Goal: Task Accomplishment & Management: Manage account settings

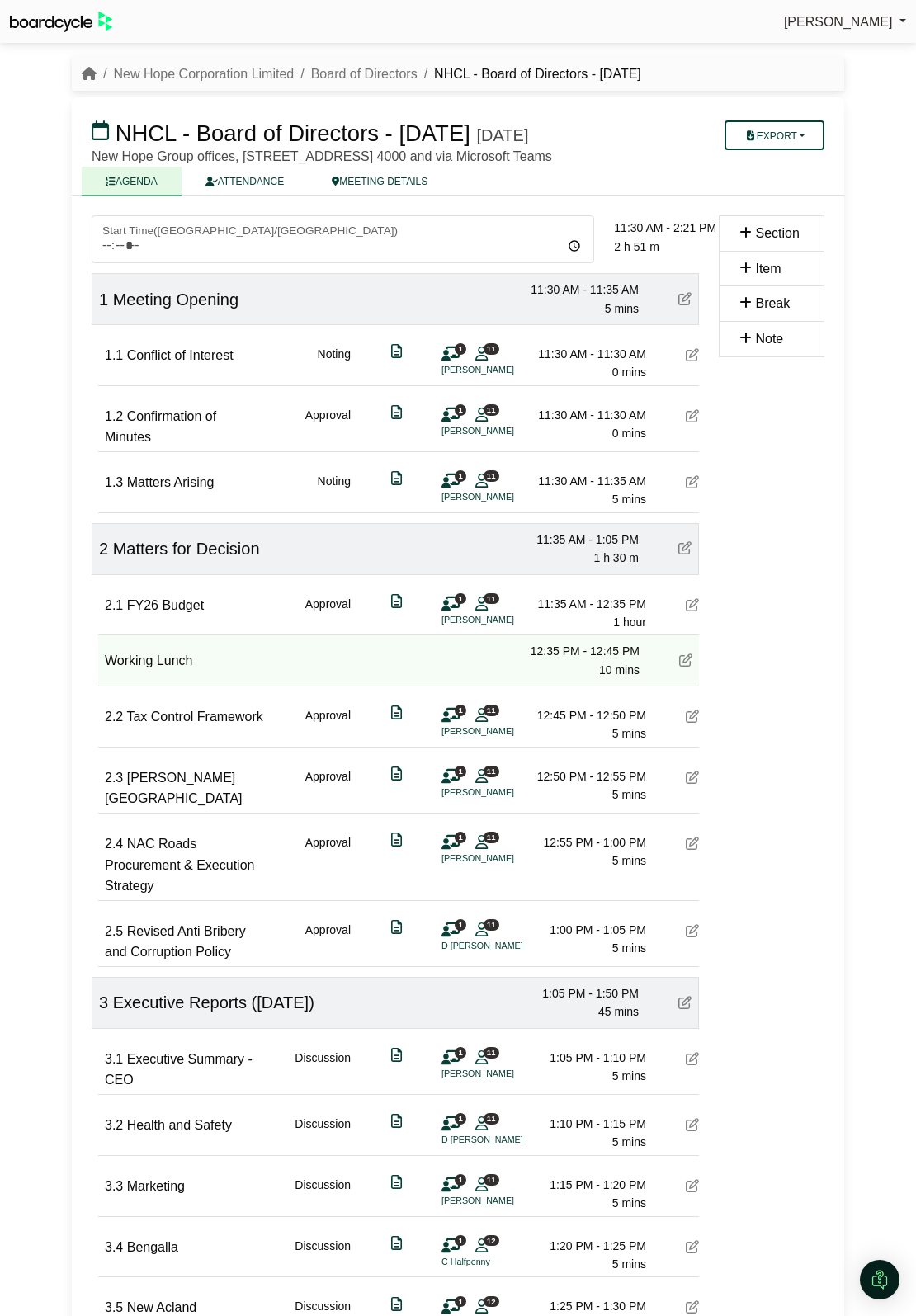
click at [686, 632] on div "2.1 FY26 Budget Approval 1 11 R [PERSON_NAME] 11:35 AM - 12:35 PM 1 hour" at bounding box center [402, 602] width 594 height 56
click at [693, 611] on icon at bounding box center [692, 604] width 13 height 13
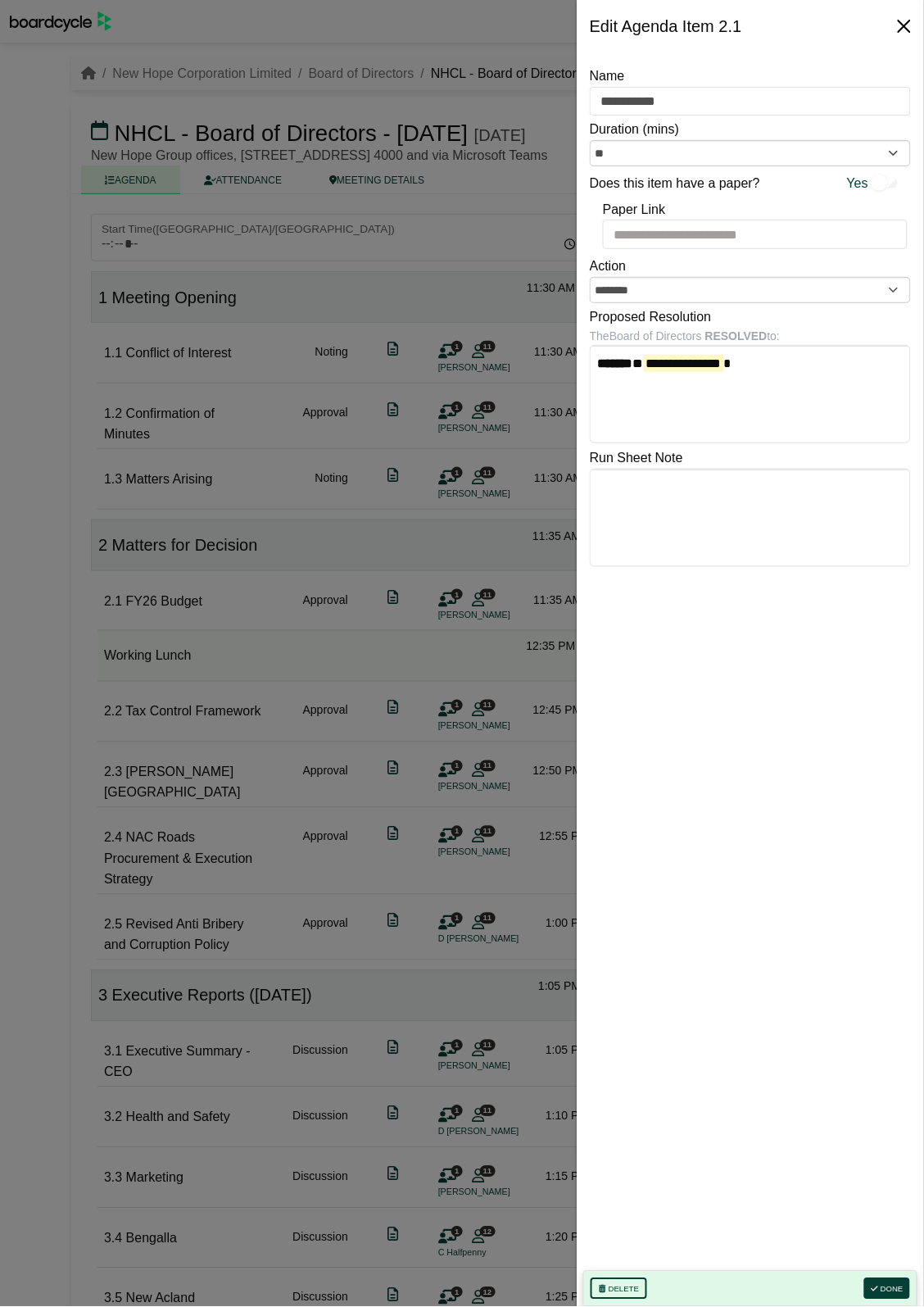
click at [901, 26] on button "Close" at bounding box center [904, 26] width 26 height 26
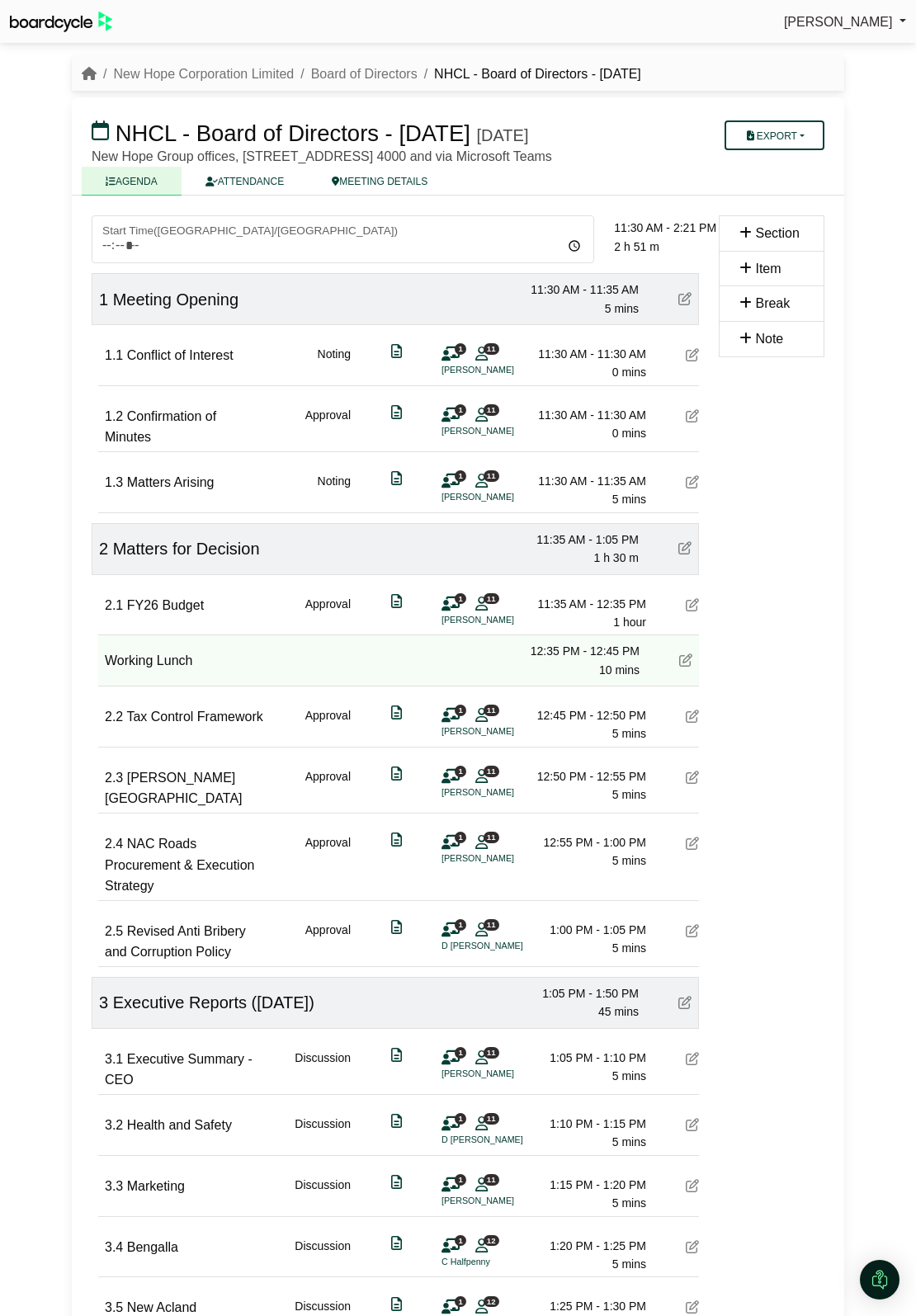
click at [452, 605] on icon at bounding box center [450, 604] width 18 height 1
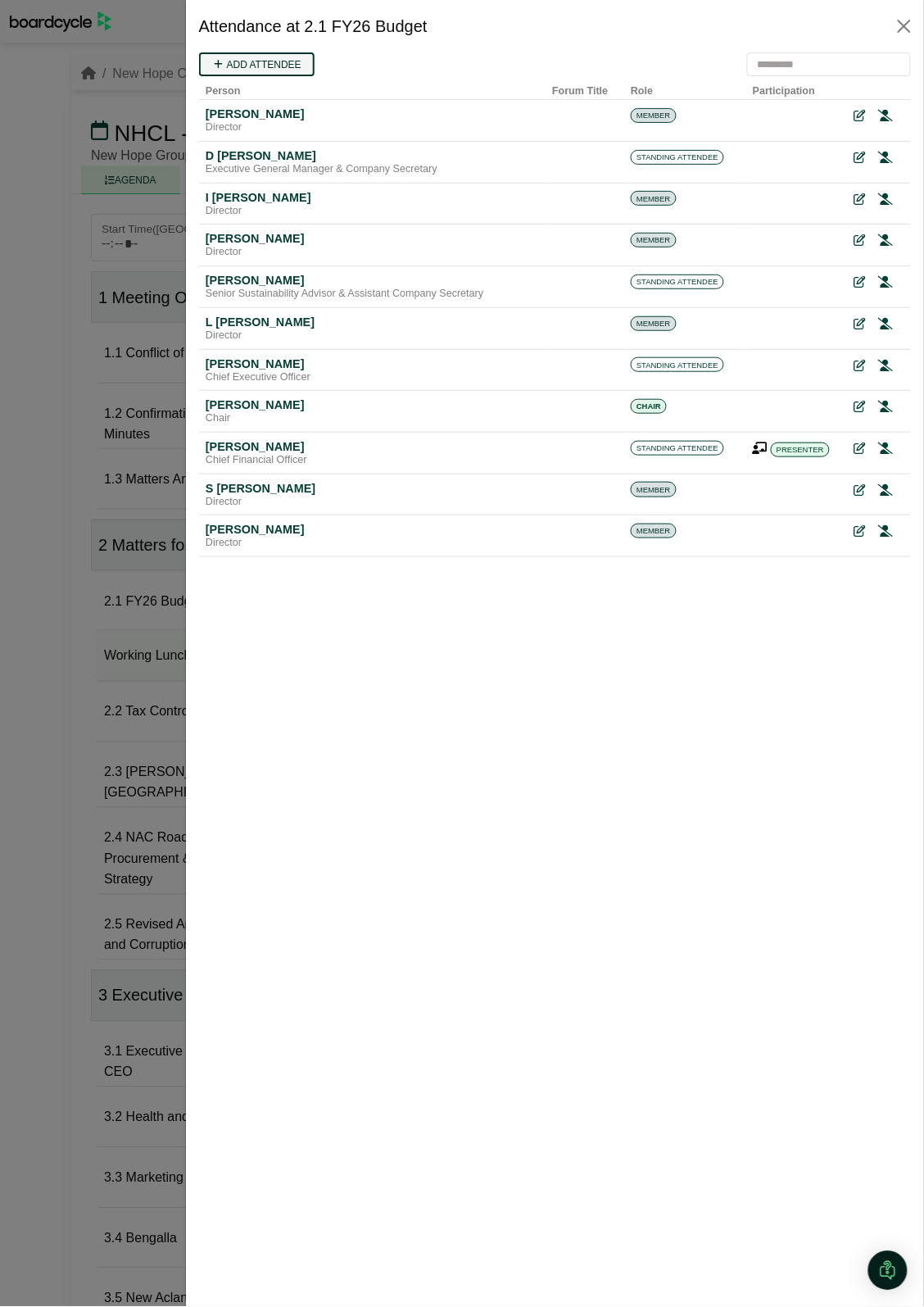
click at [272, 58] on link "Add attendee" at bounding box center [256, 63] width 116 height 24
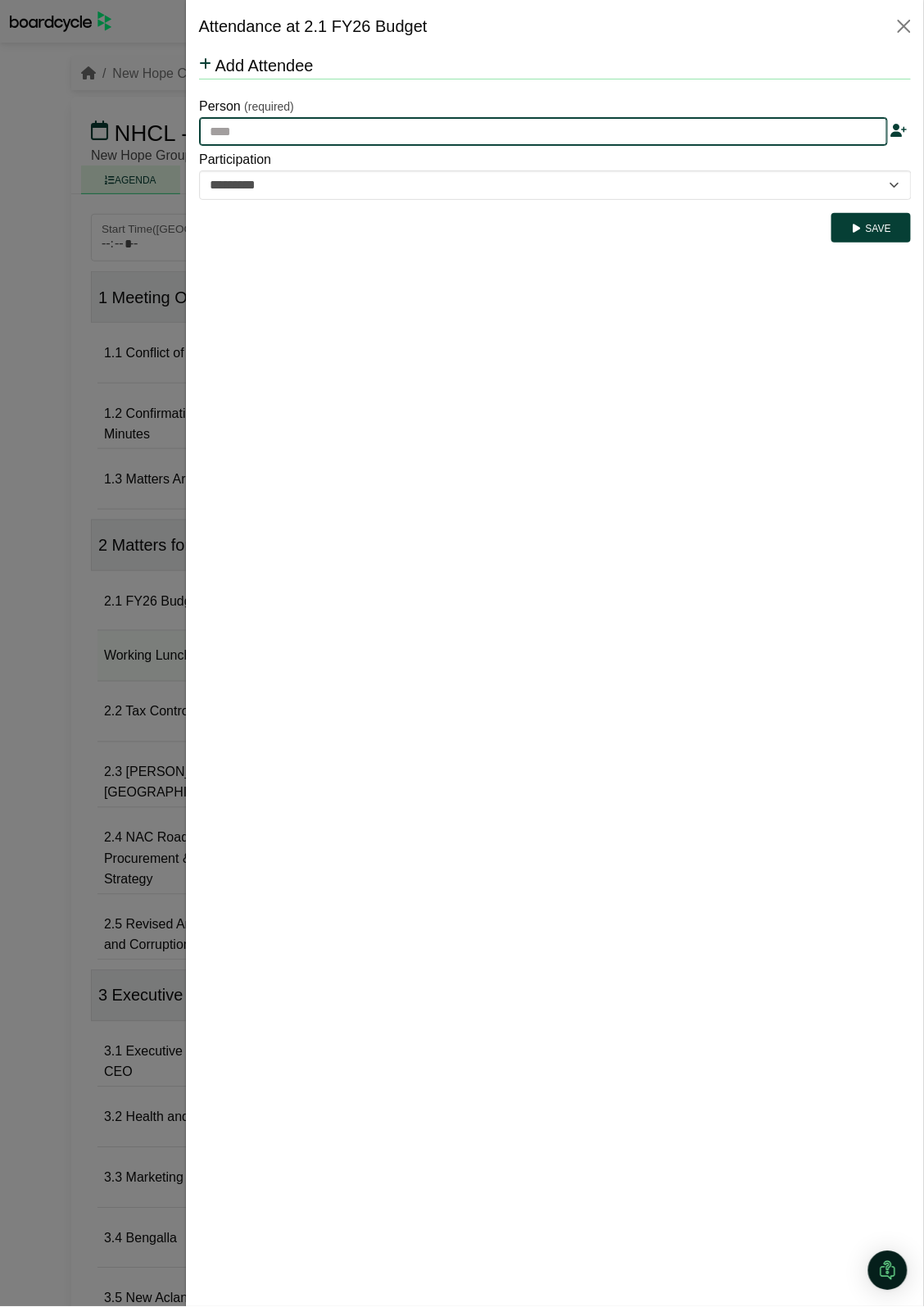
click at [279, 126] on input "text" at bounding box center [543, 131] width 689 height 29
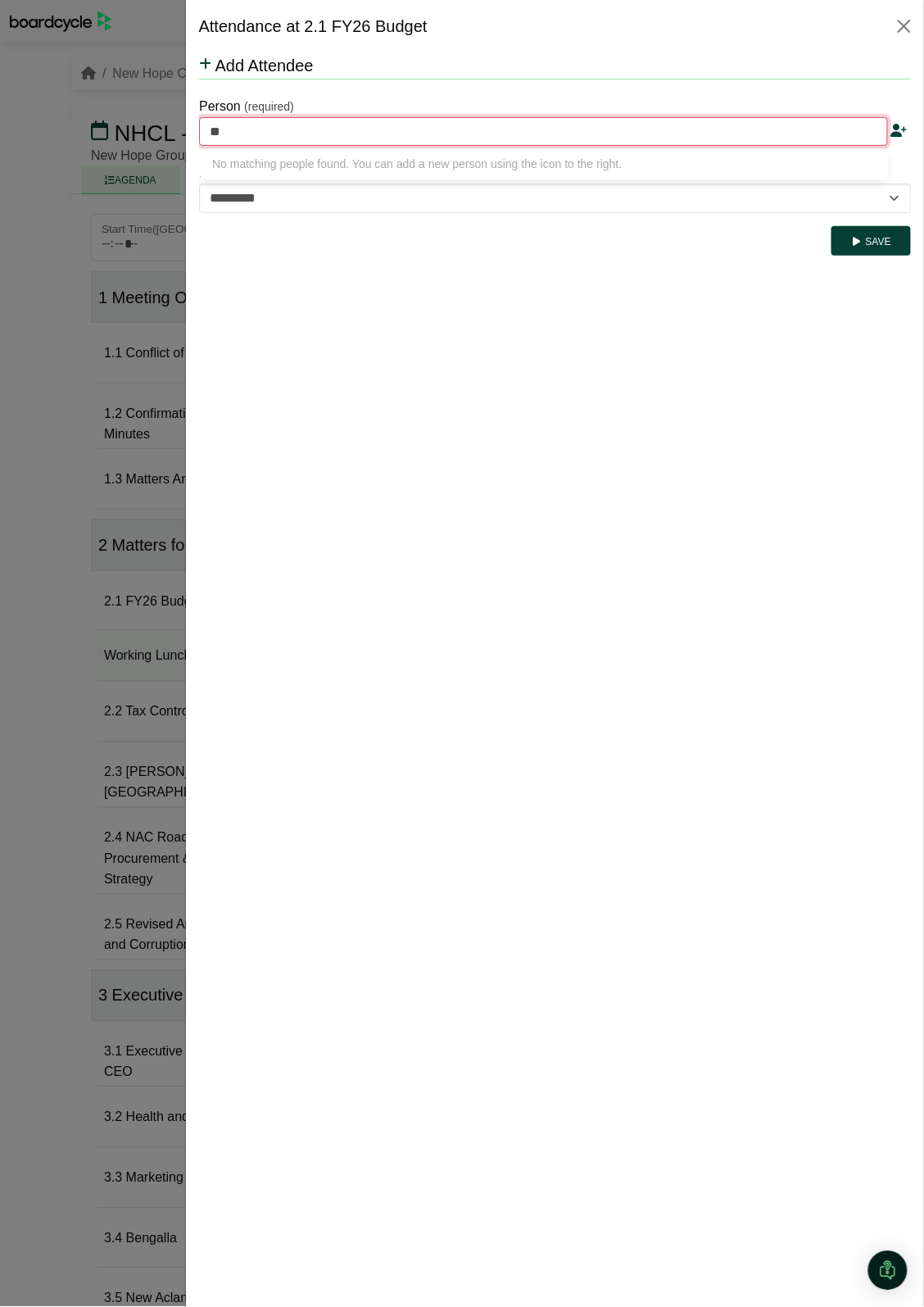
type input "*"
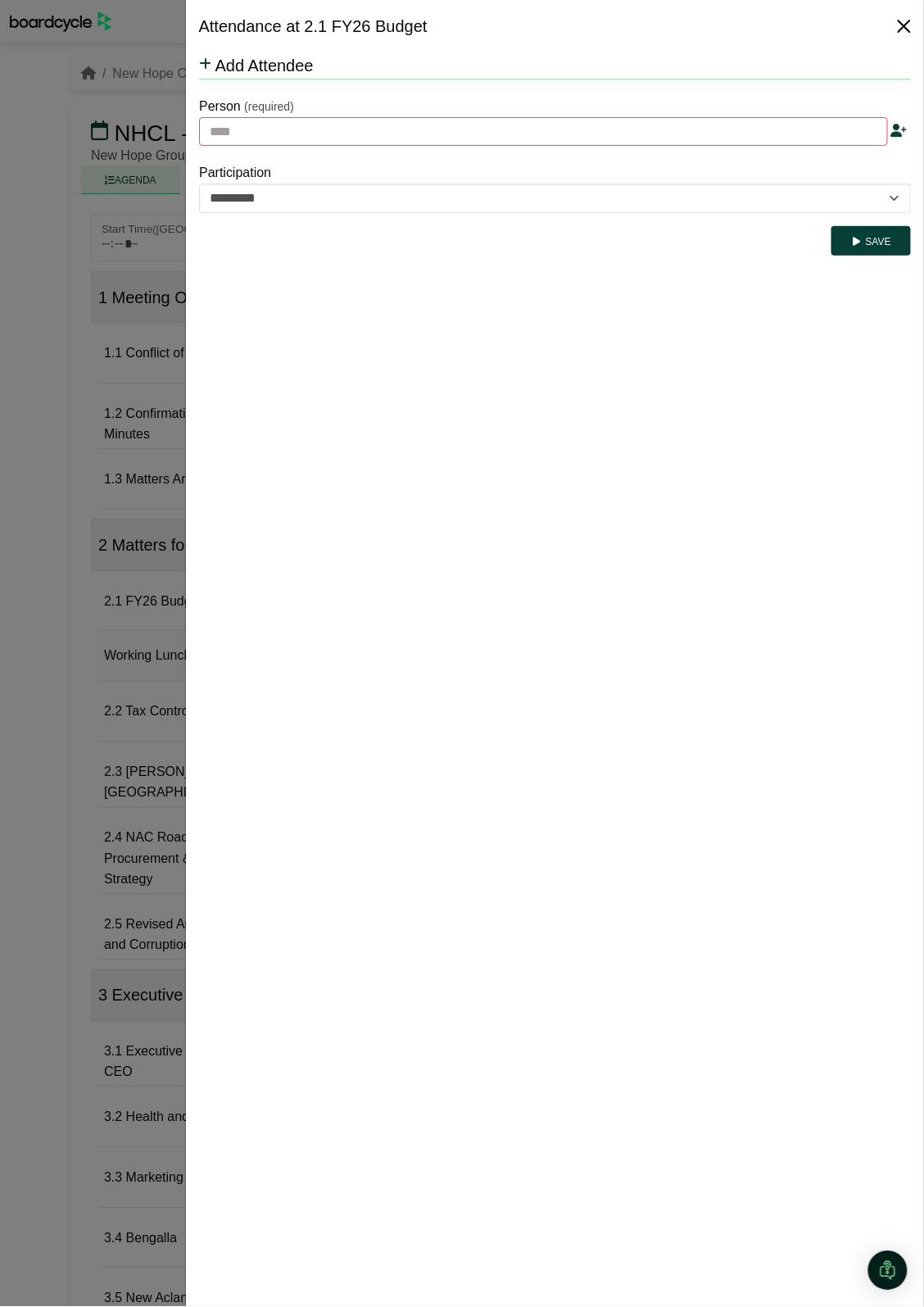
click at [909, 29] on button "Close" at bounding box center [904, 26] width 26 height 26
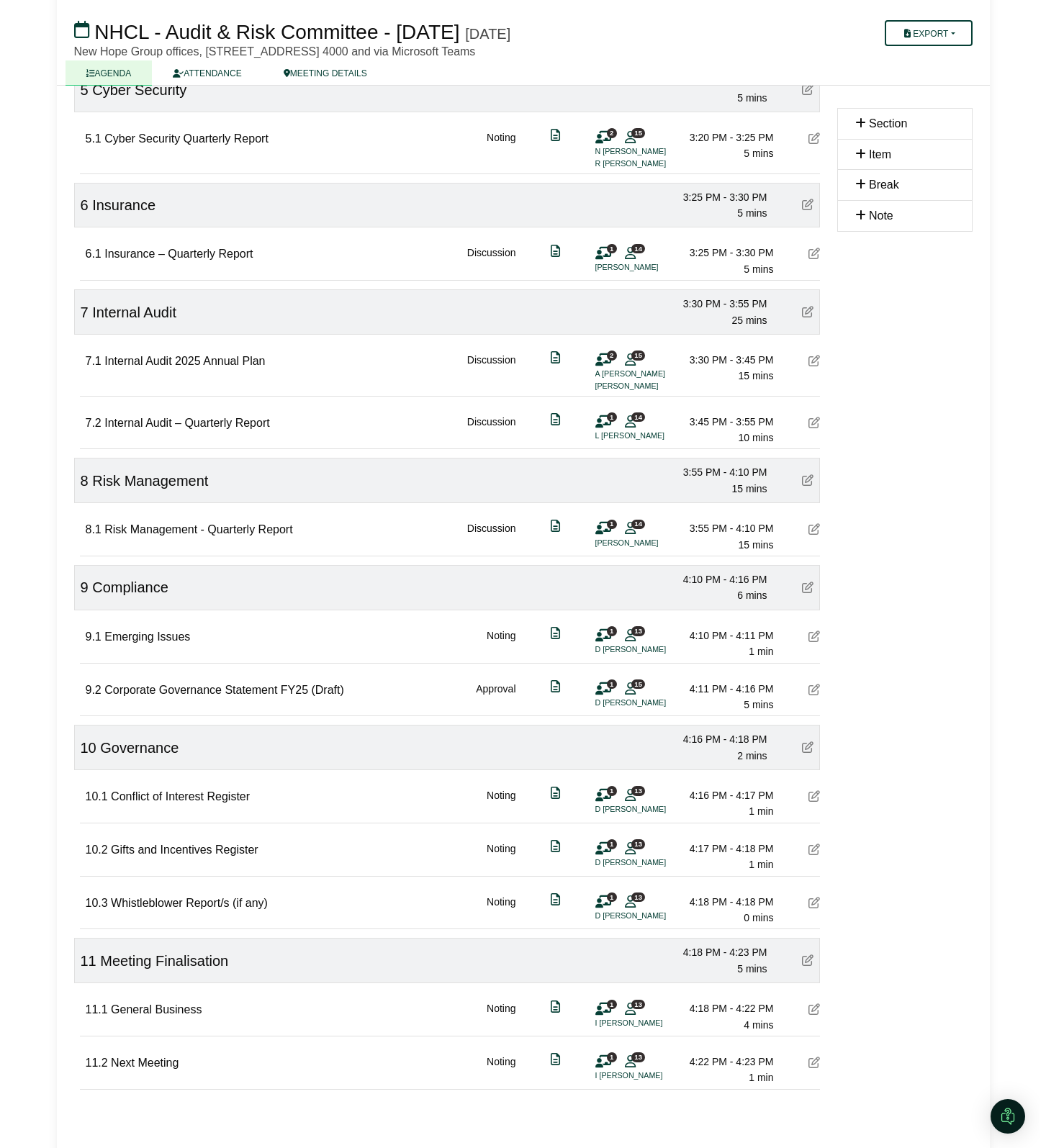
scroll to position [806, 0]
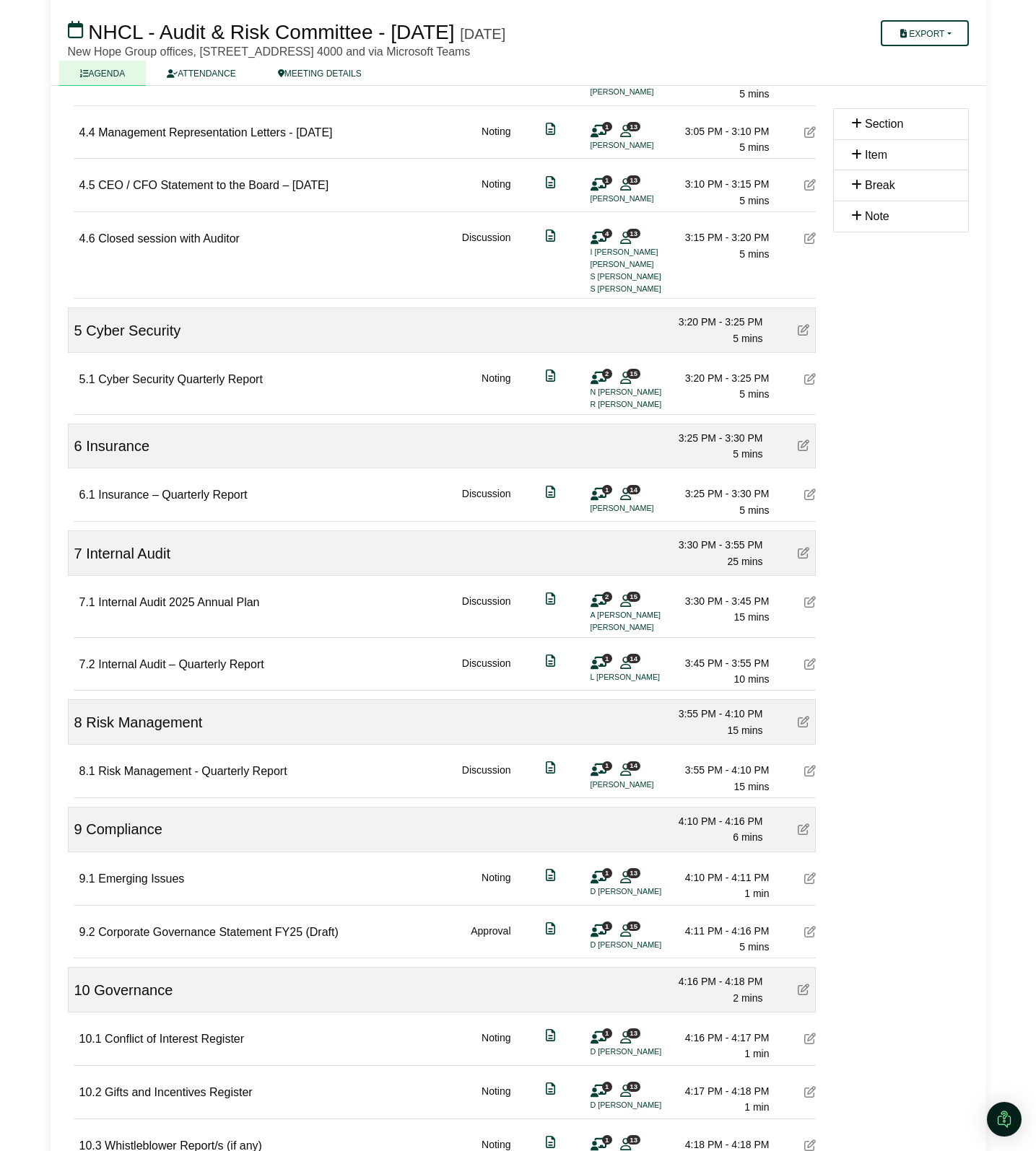
click at [806, 235] on icon at bounding box center [809, 238] width 12 height 12
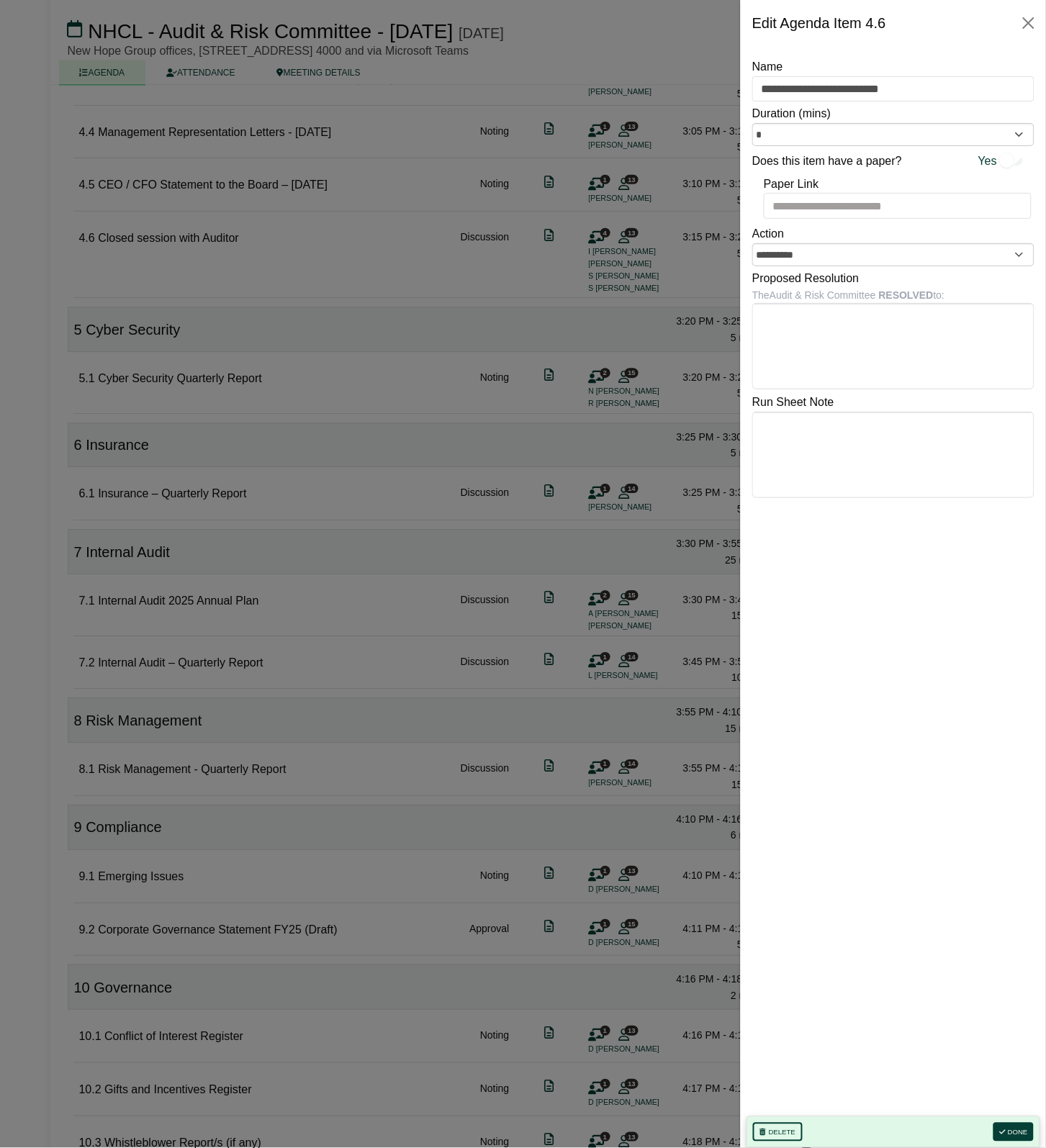
click at [635, 231] on div at bounding box center [523, 574] width 1046 height 1148
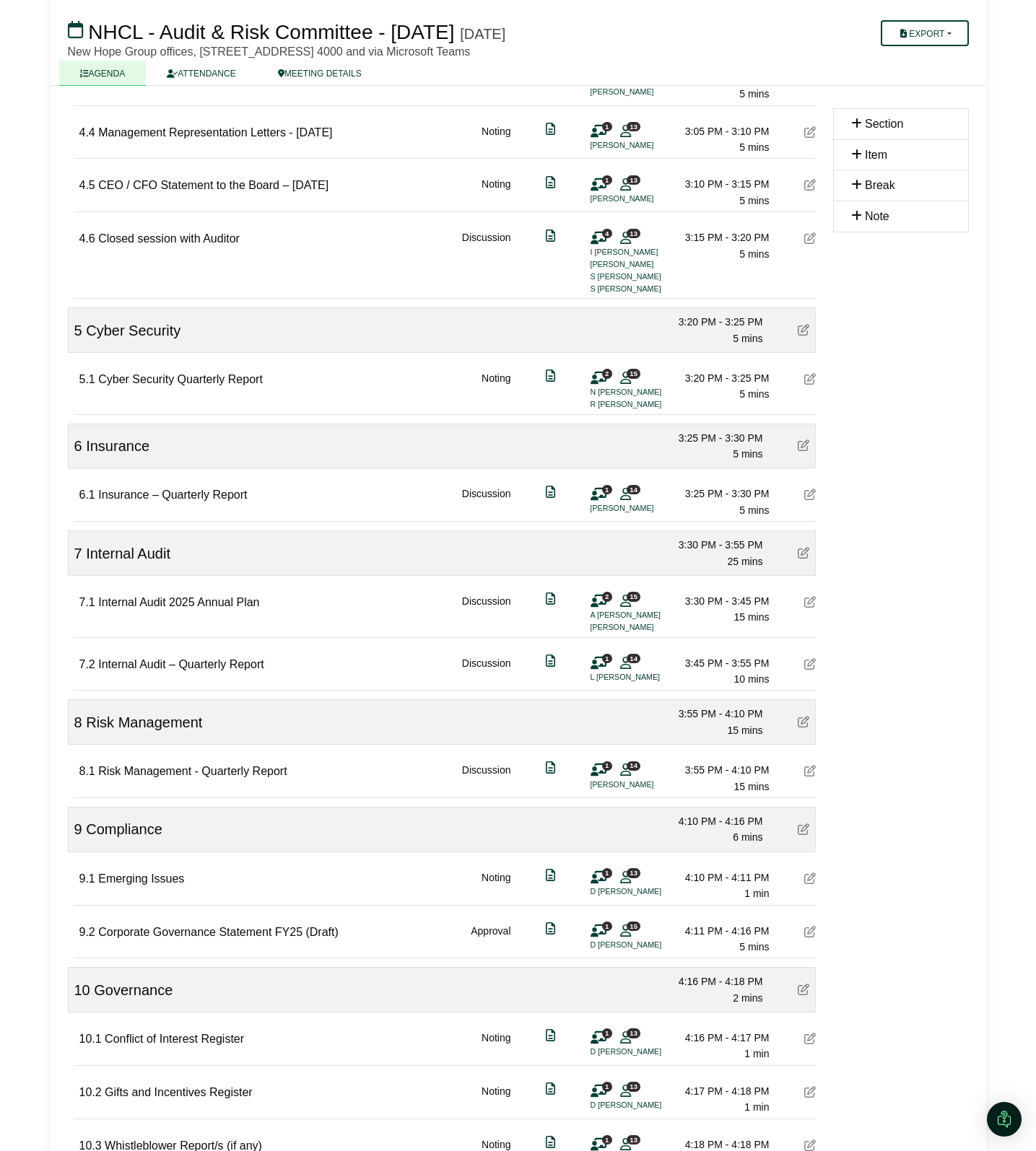
click at [603, 233] on span "4" at bounding box center [607, 234] width 10 height 9
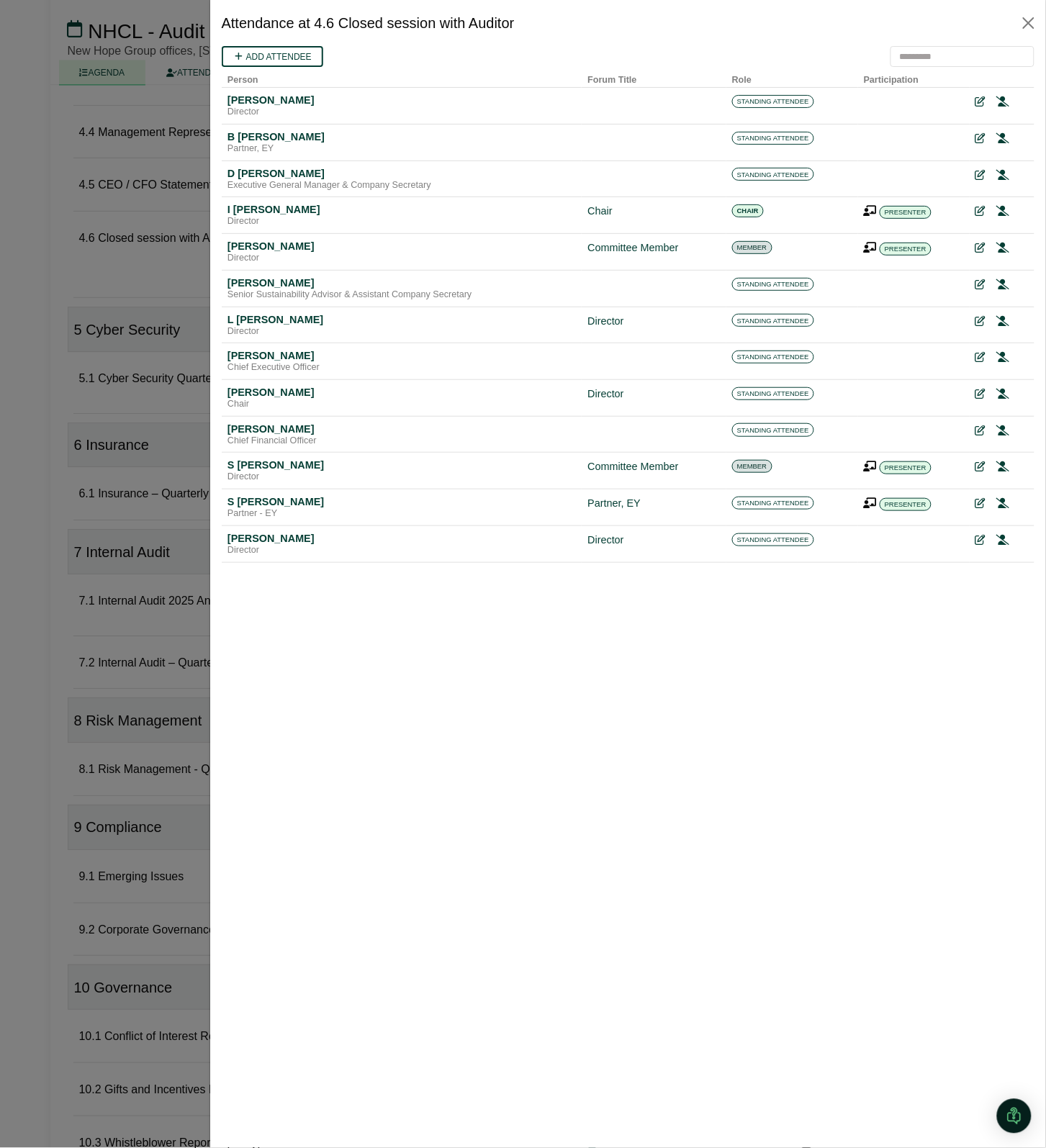
scroll to position [0, 0]
click at [15, 289] on div at bounding box center [523, 574] width 1046 height 1148
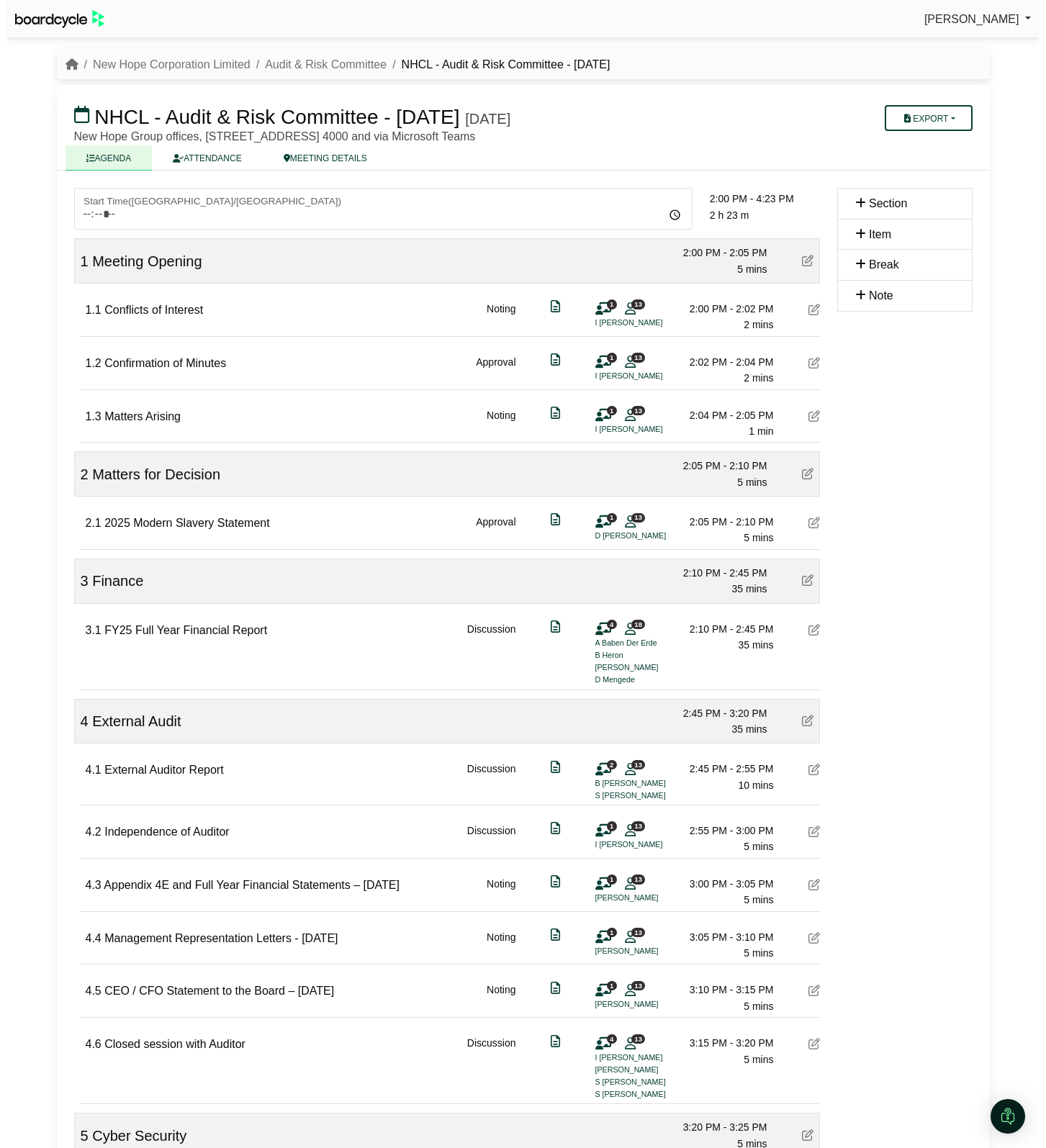
scroll to position [806, 0]
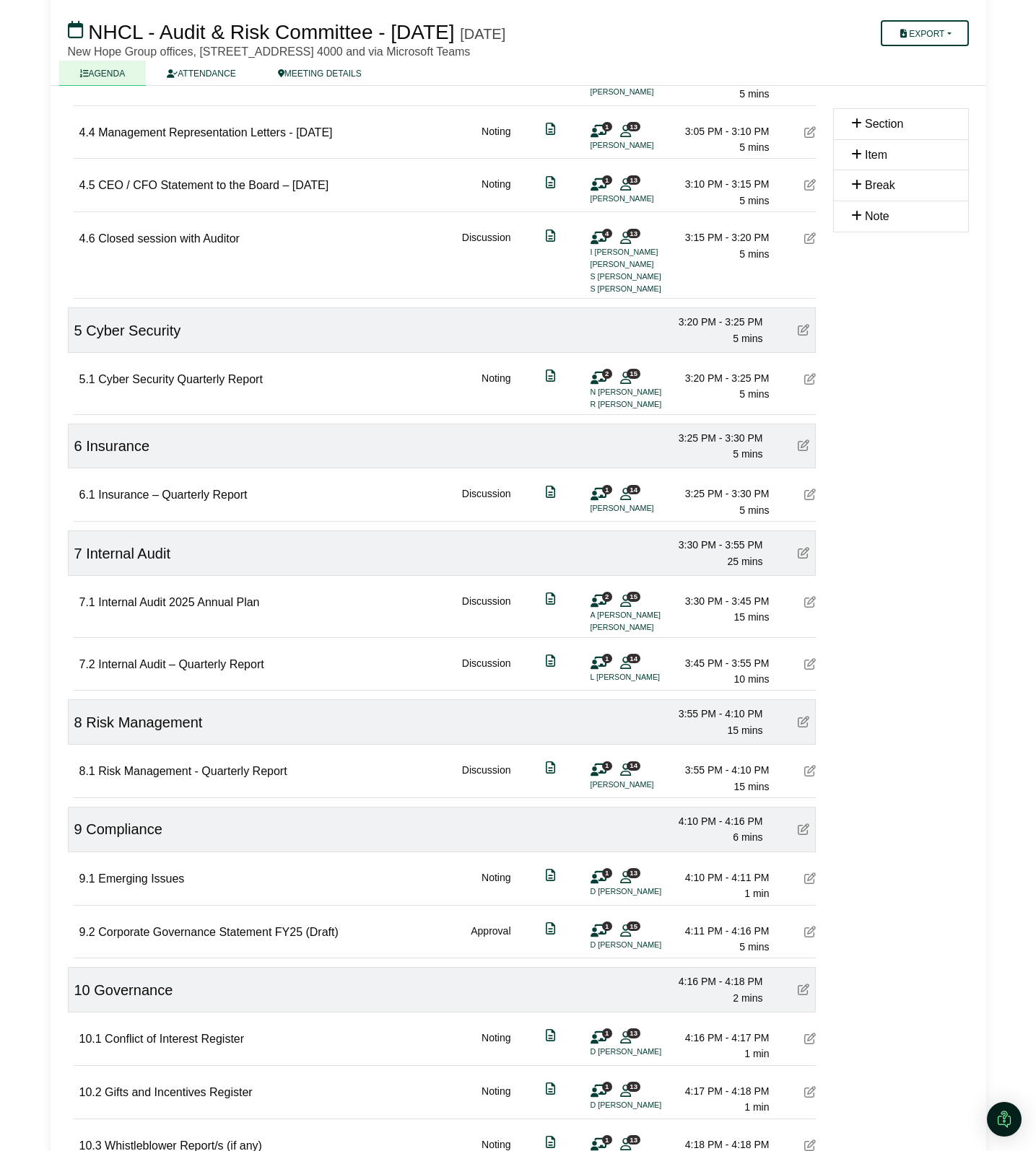
click at [597, 238] on icon at bounding box center [598, 238] width 16 height 1
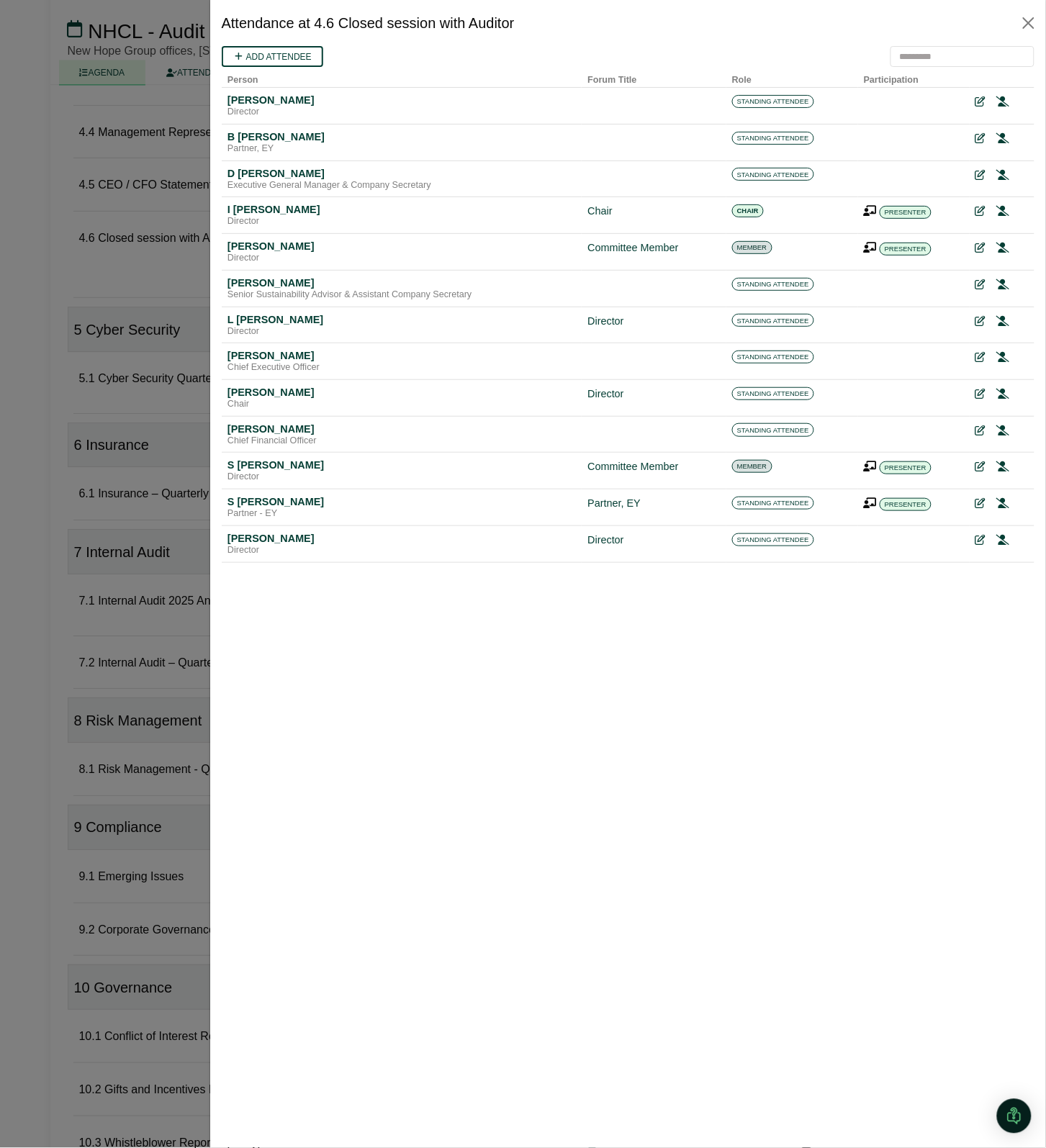
scroll to position [0, 0]
click at [1003, 170] on icon at bounding box center [1001, 174] width 13 height 10
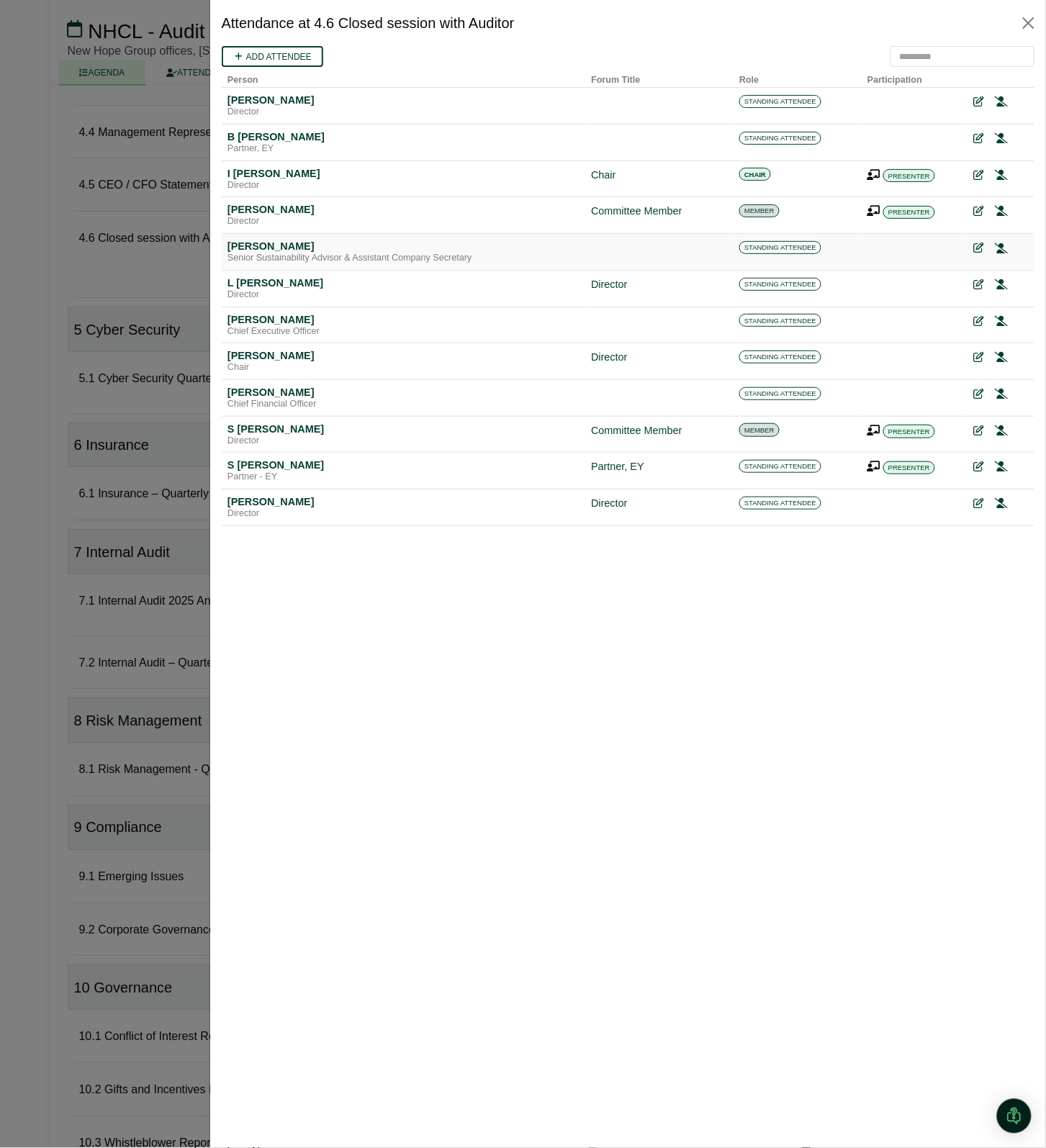
click at [1001, 248] on icon at bounding box center [1001, 247] width 13 height 10
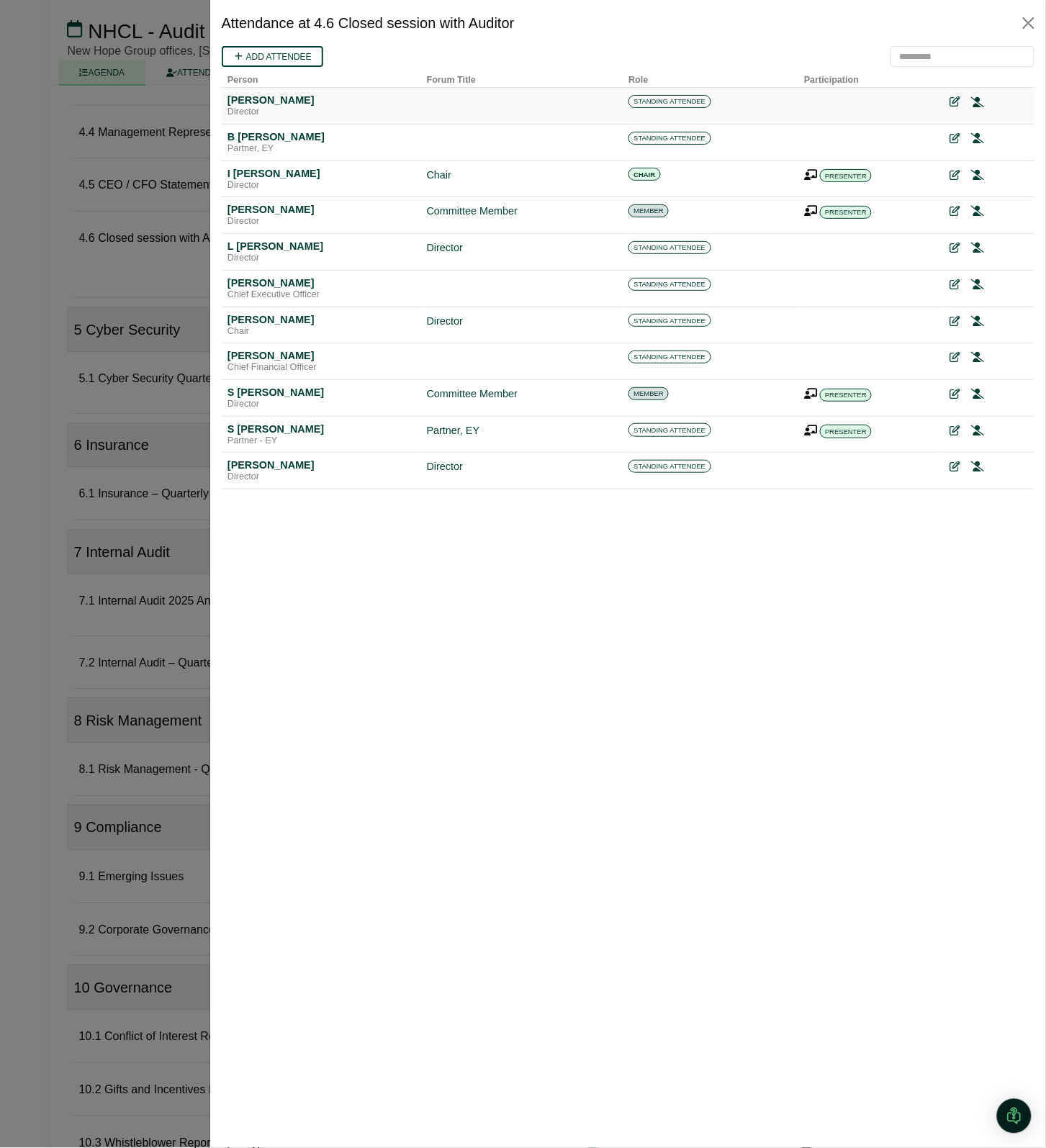
click at [977, 102] on icon at bounding box center [977, 101] width 13 height 10
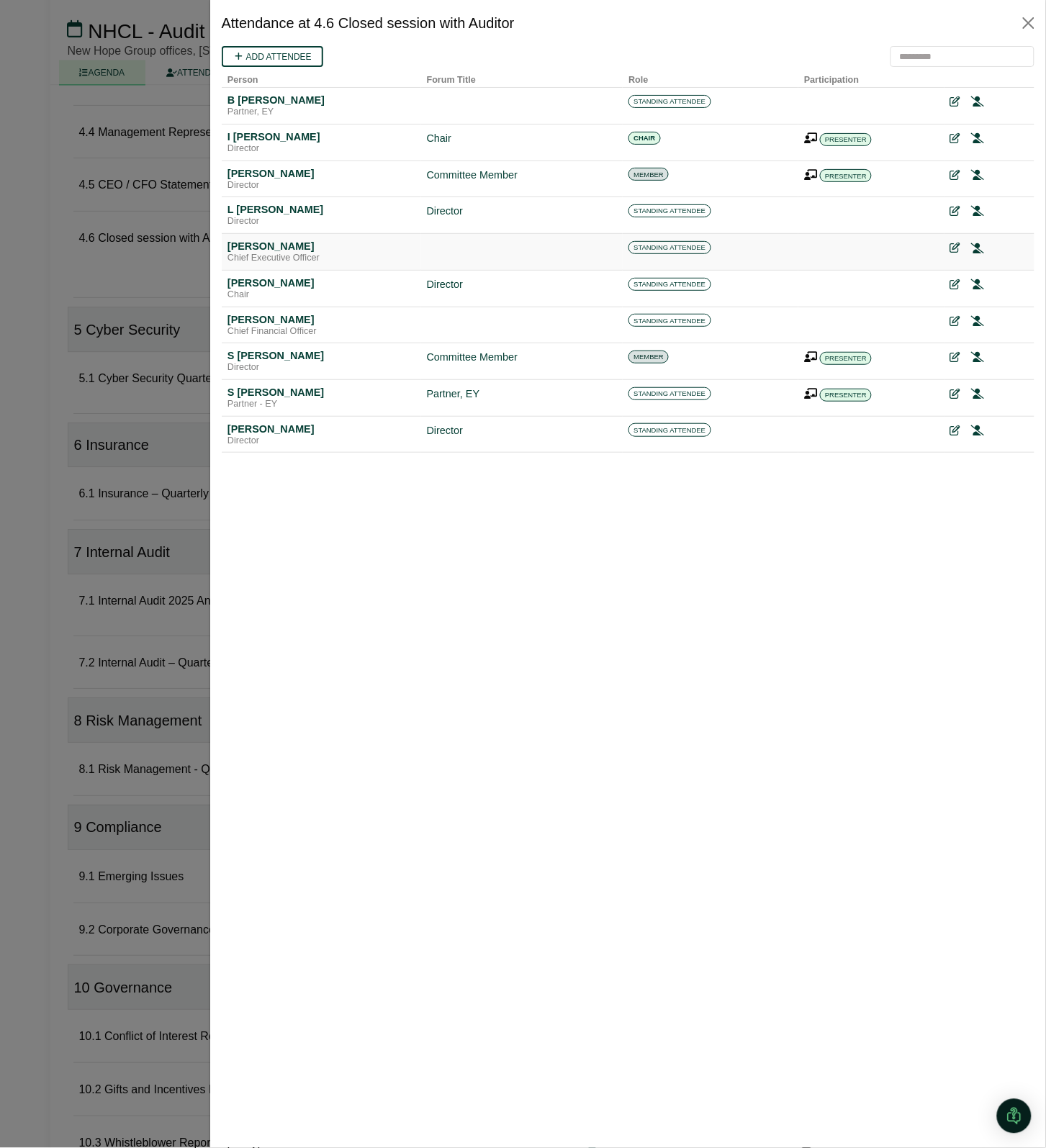
click at [977, 246] on icon at bounding box center [977, 247] width 13 height 10
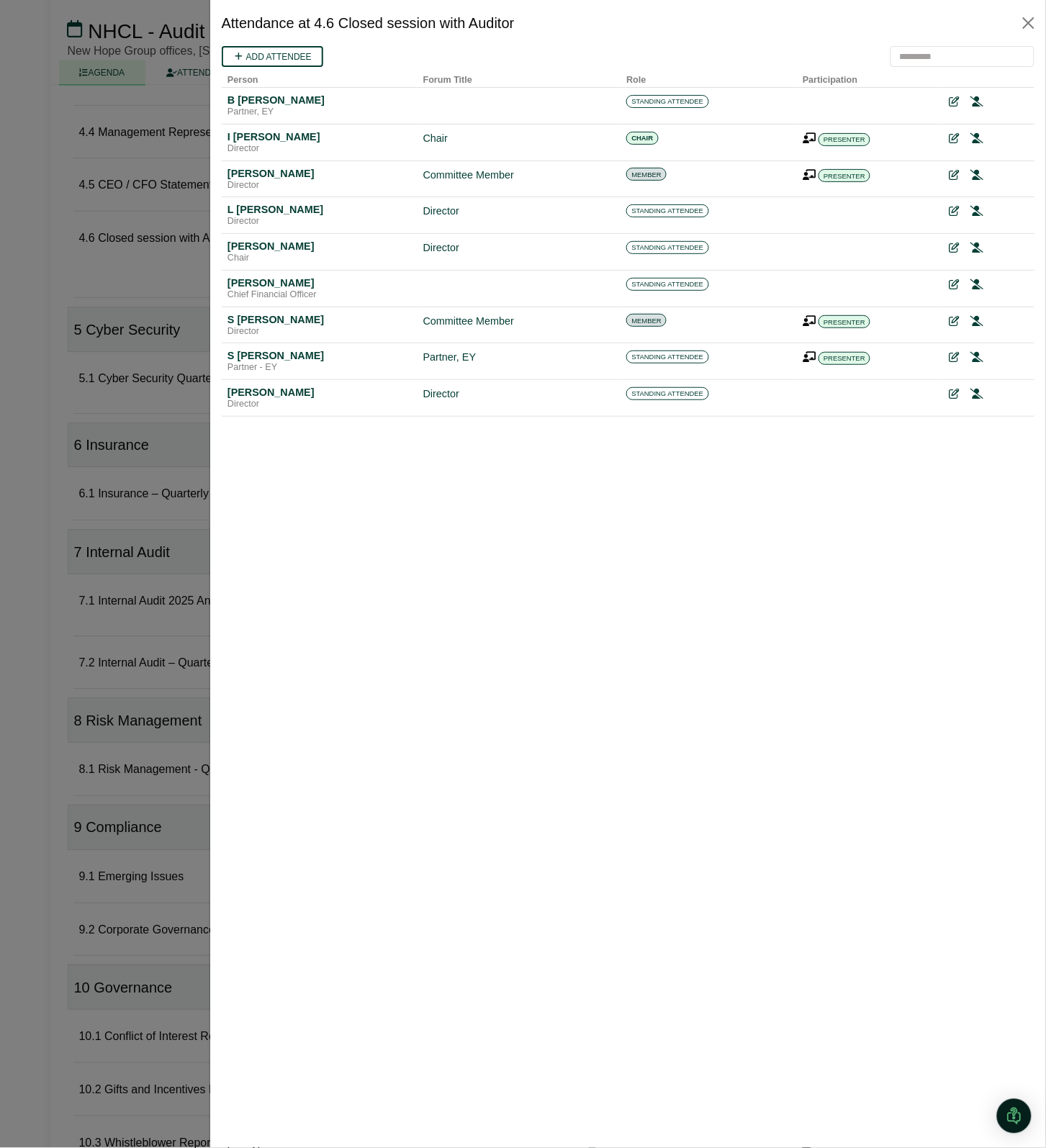
click at [977, 246] on icon at bounding box center [977, 246] width 13 height 10
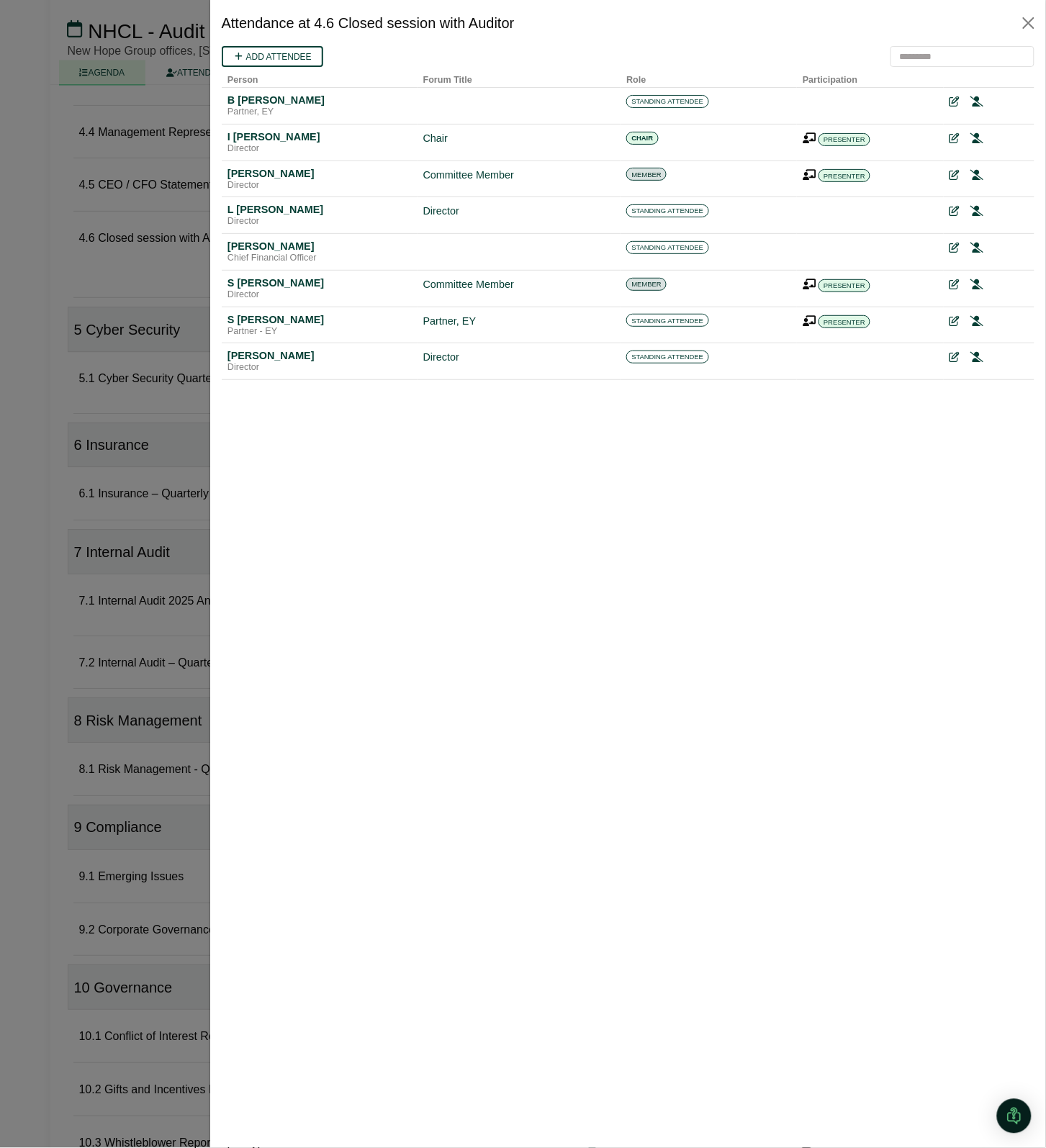
click at [977, 246] on icon at bounding box center [977, 246] width 13 height 10
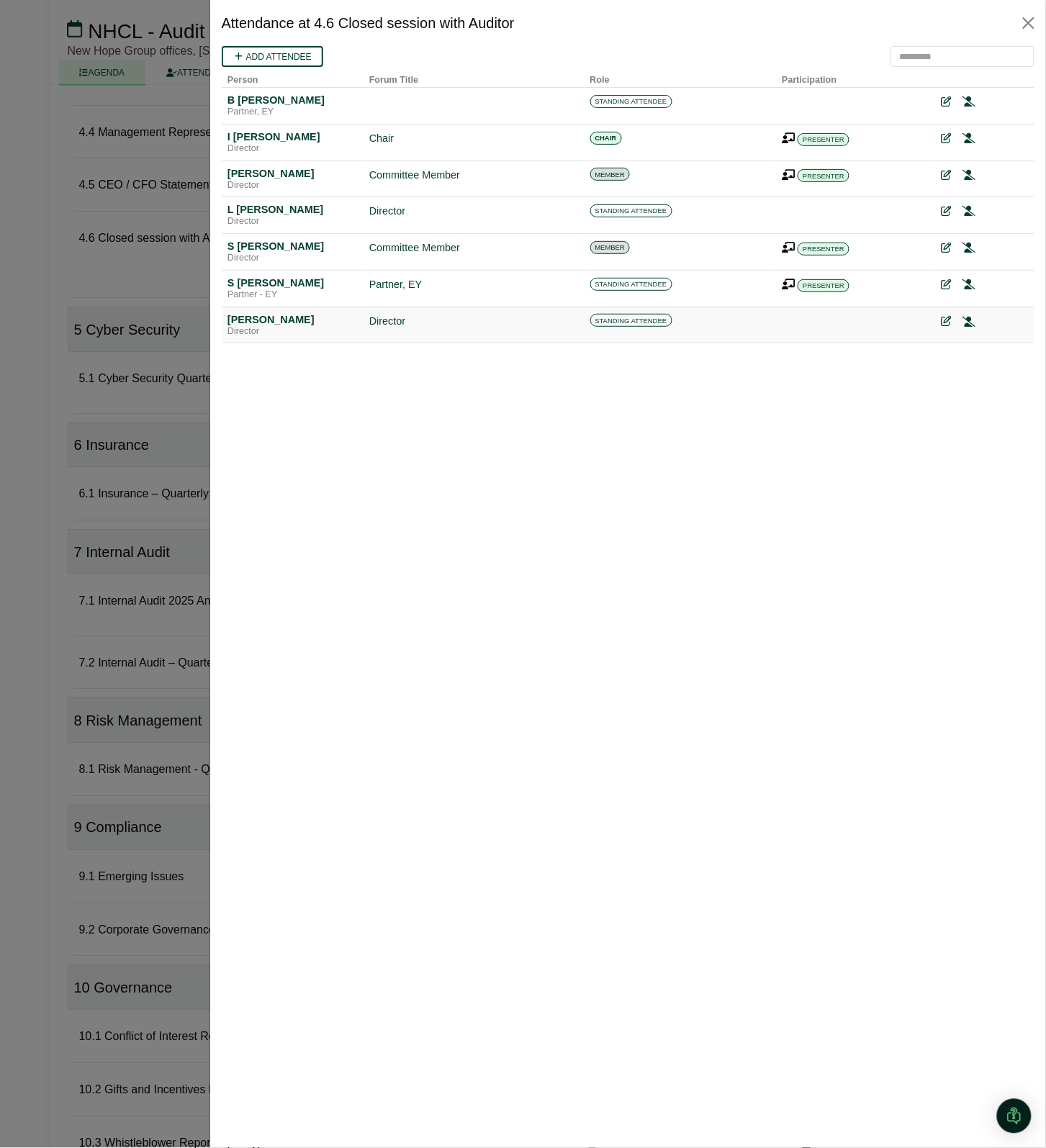
click at [966, 323] on icon at bounding box center [969, 320] width 13 height 10
click at [945, 99] on icon at bounding box center [945, 101] width 10 height 10
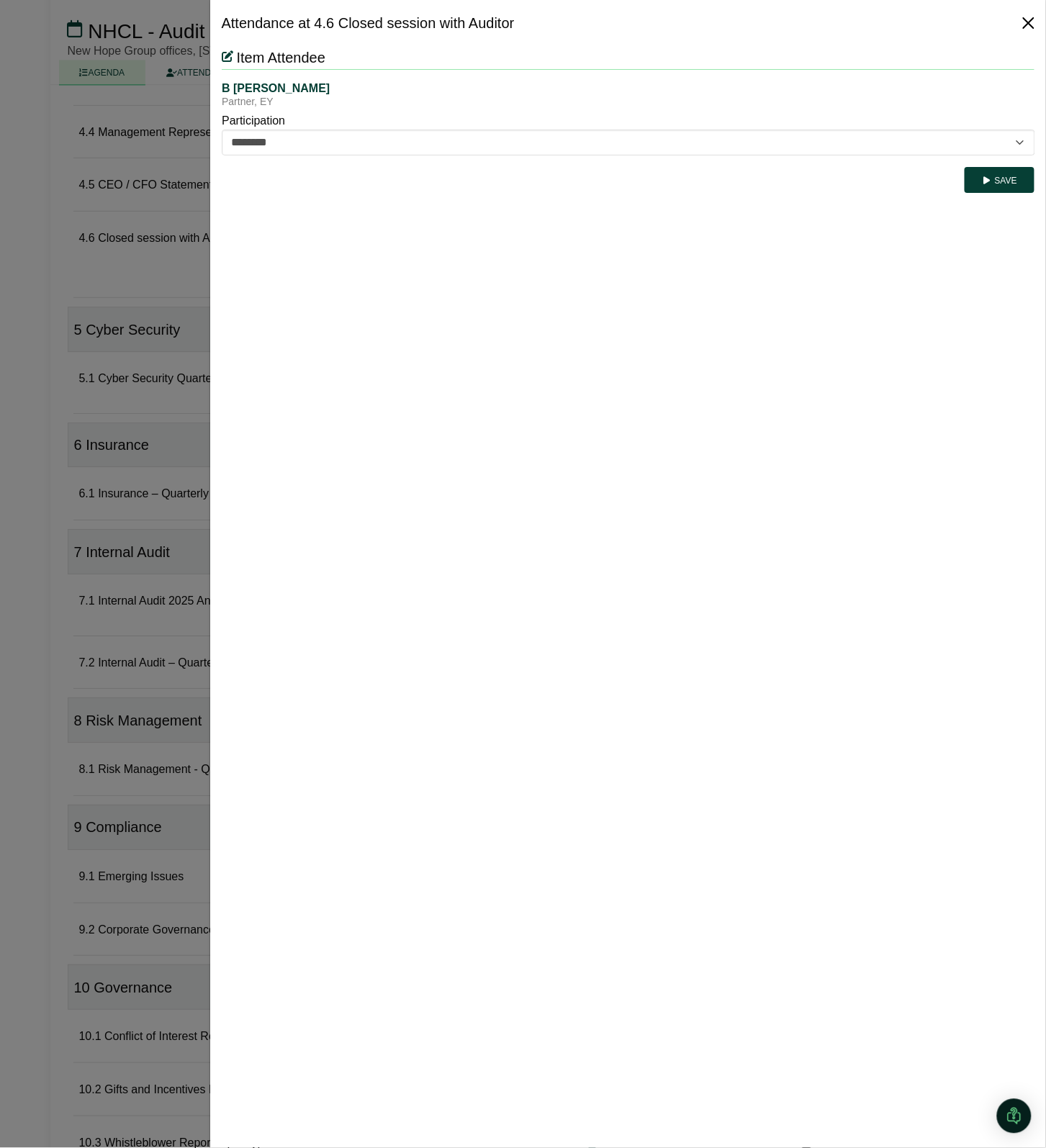
click at [1030, 23] on button "Close" at bounding box center [1028, 23] width 23 height 23
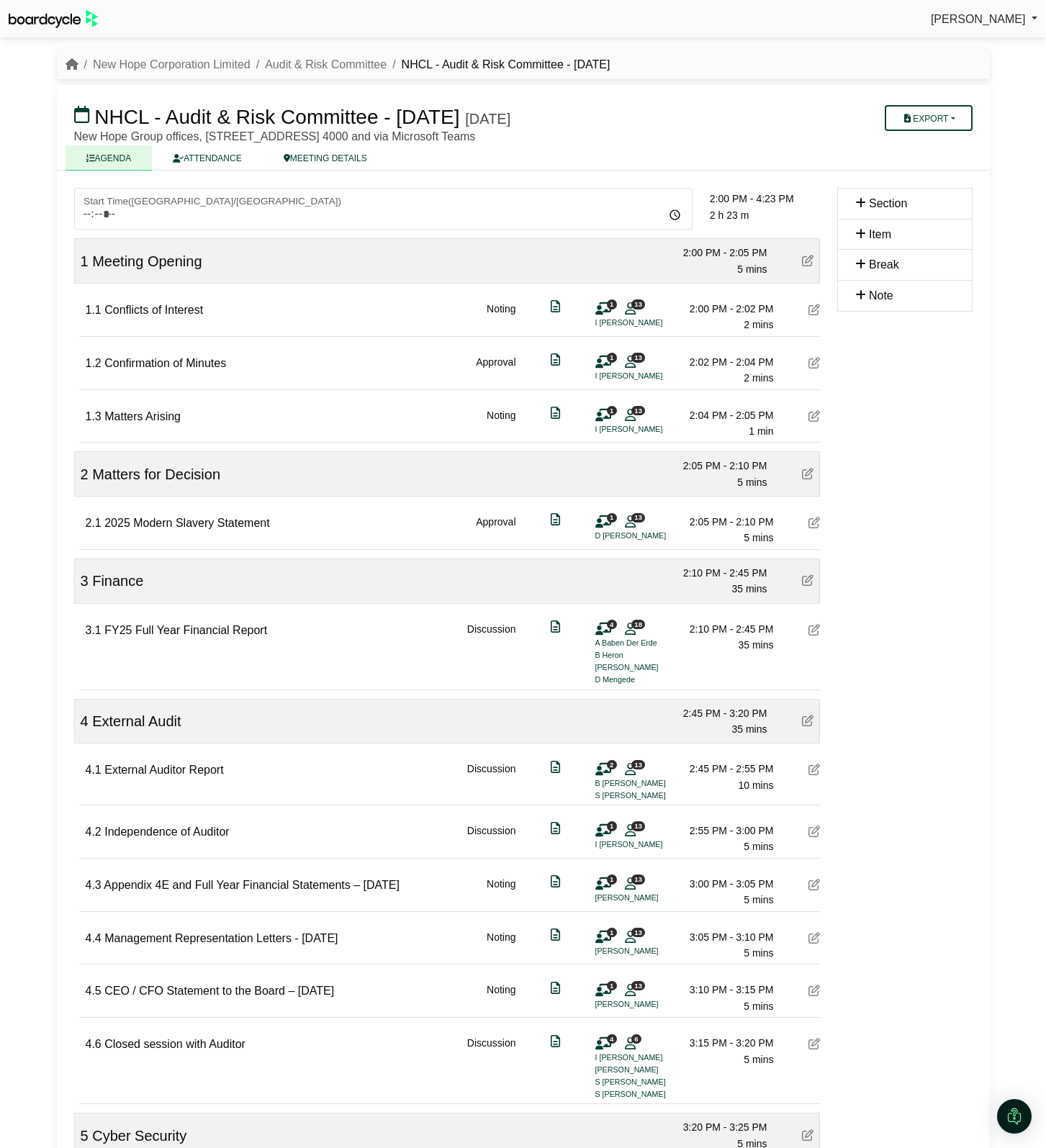
scroll to position [806, 0]
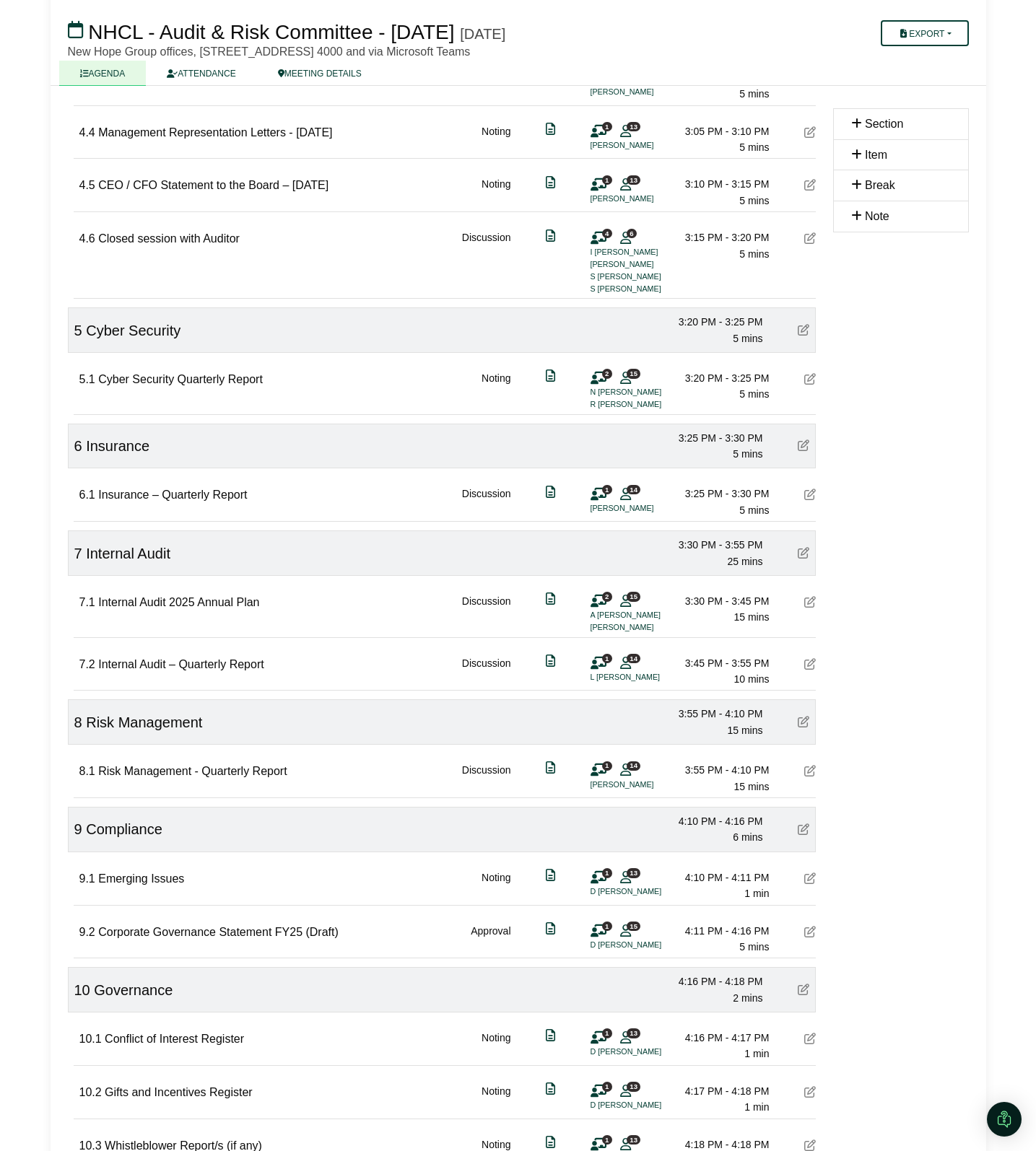
click at [599, 239] on icon at bounding box center [598, 238] width 16 height 1
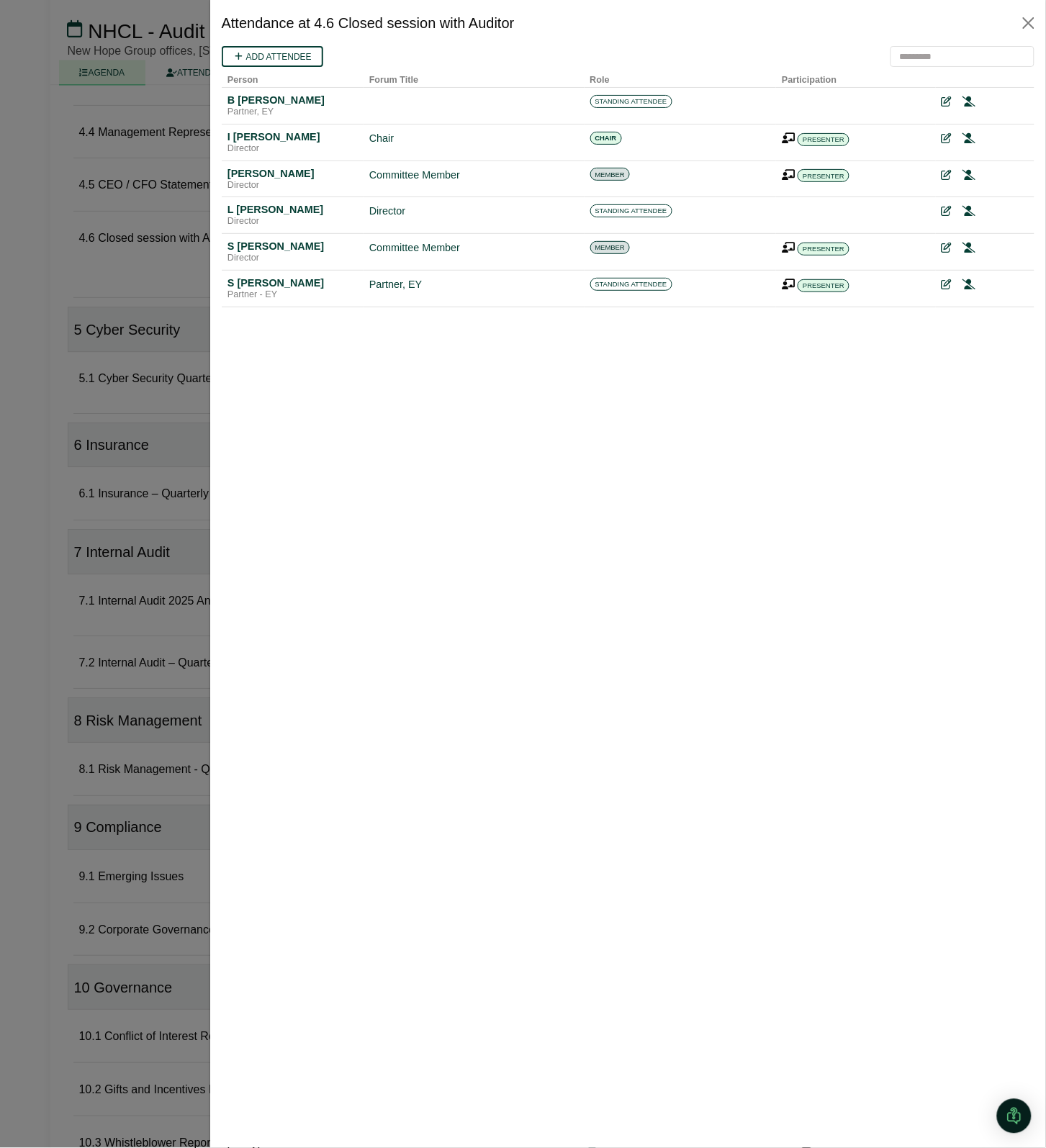
scroll to position [0, 0]
click at [948, 100] on icon at bounding box center [945, 101] width 10 height 10
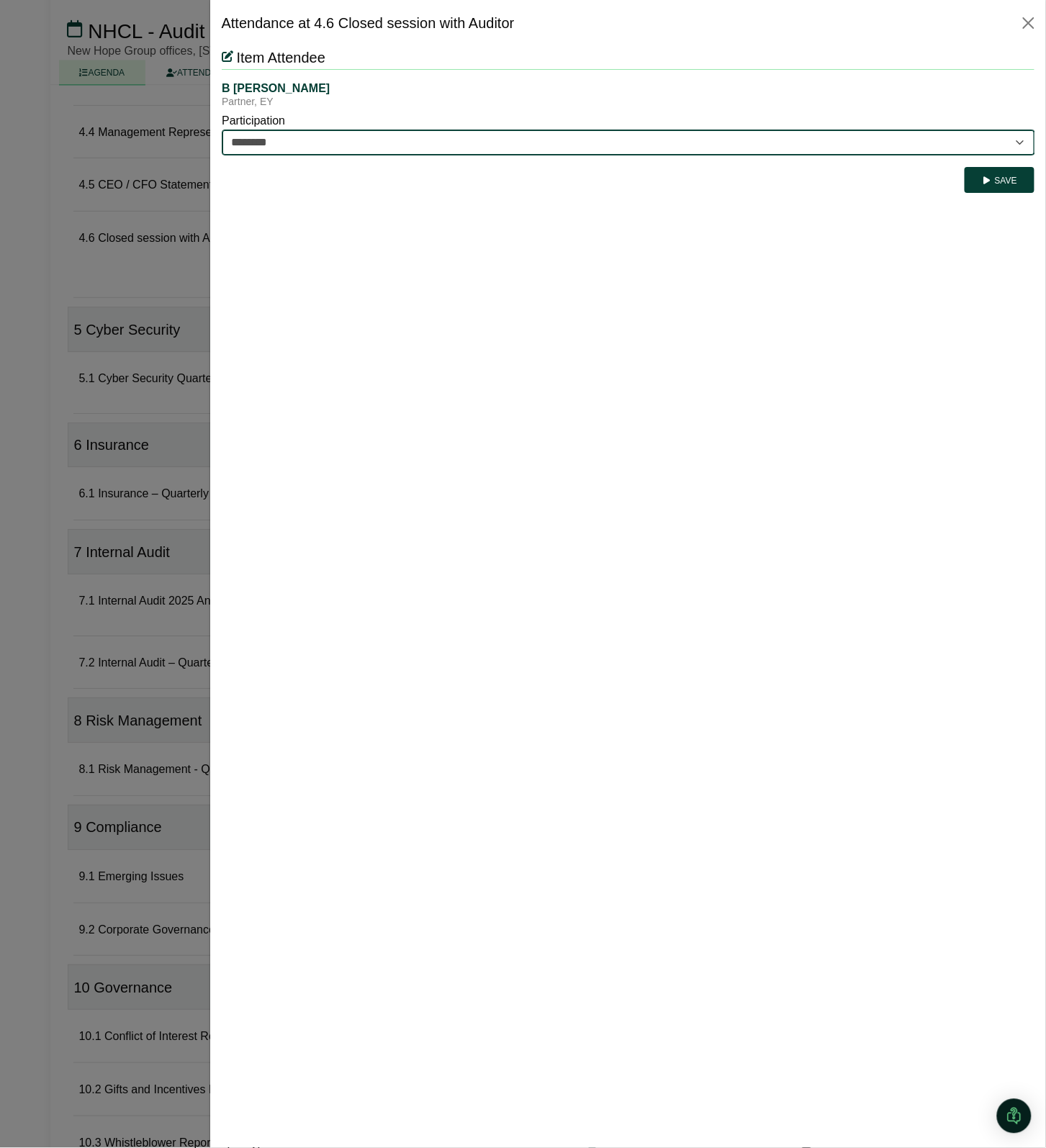
click at [929, 145] on select "********* ********" at bounding box center [628, 142] width 814 height 26
select select "*********"
click at [221, 129] on select "********* ********" at bounding box center [628, 142] width 814 height 26
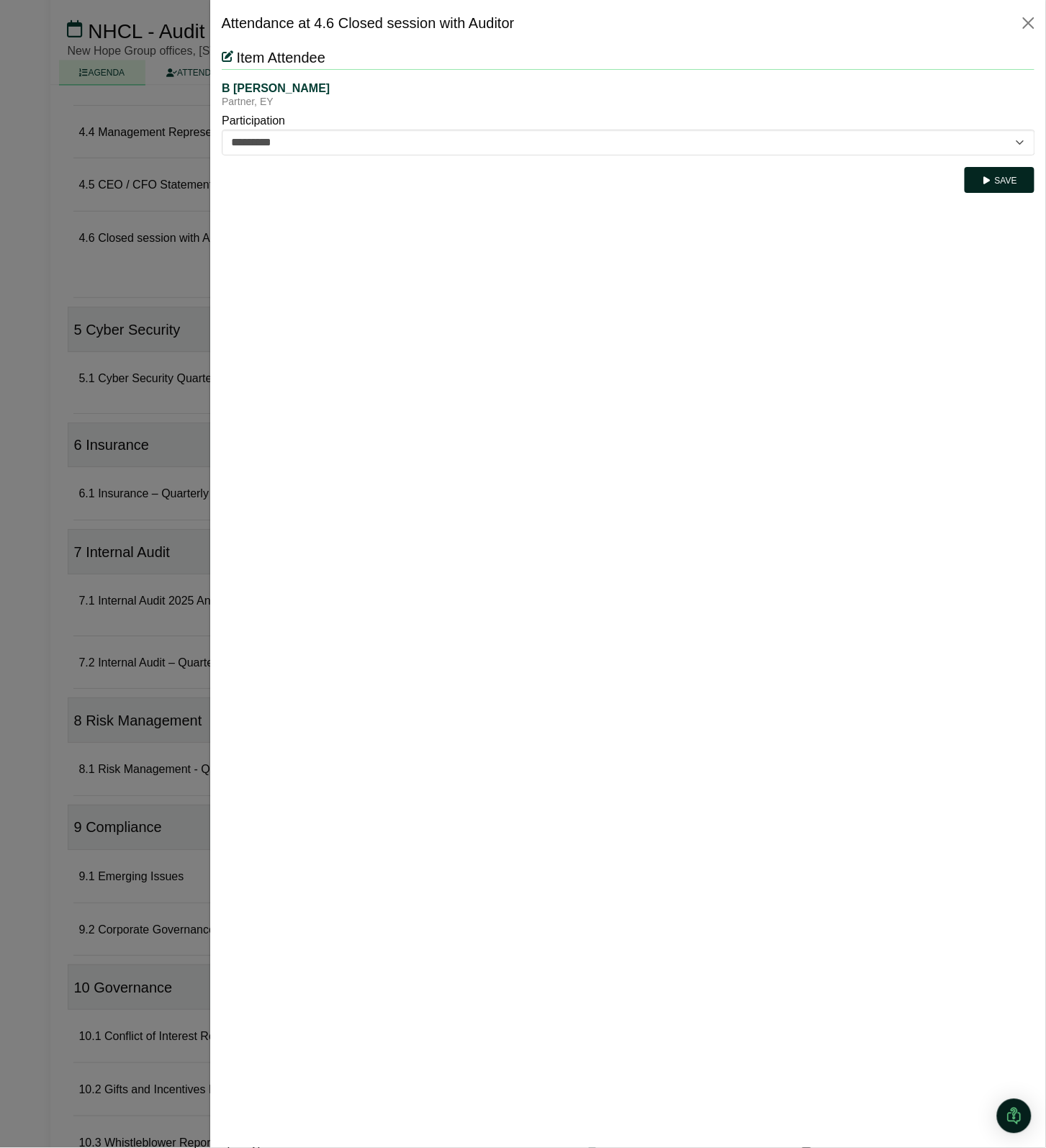
click at [1005, 176] on button "Save" at bounding box center [998, 179] width 70 height 26
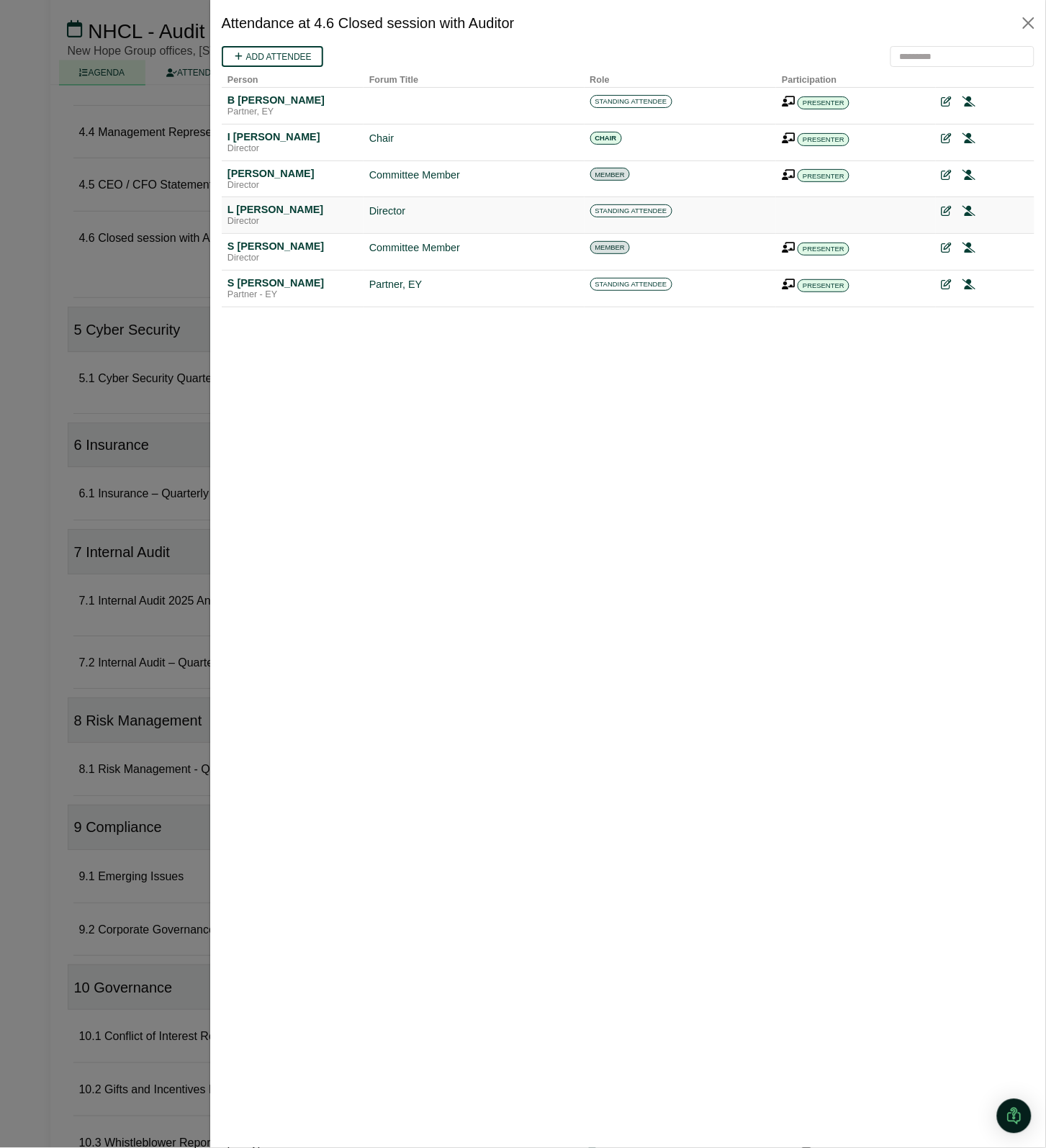
click at [940, 213] on td at bounding box center [984, 214] width 99 height 37
click at [945, 212] on icon at bounding box center [945, 210] width 10 height 10
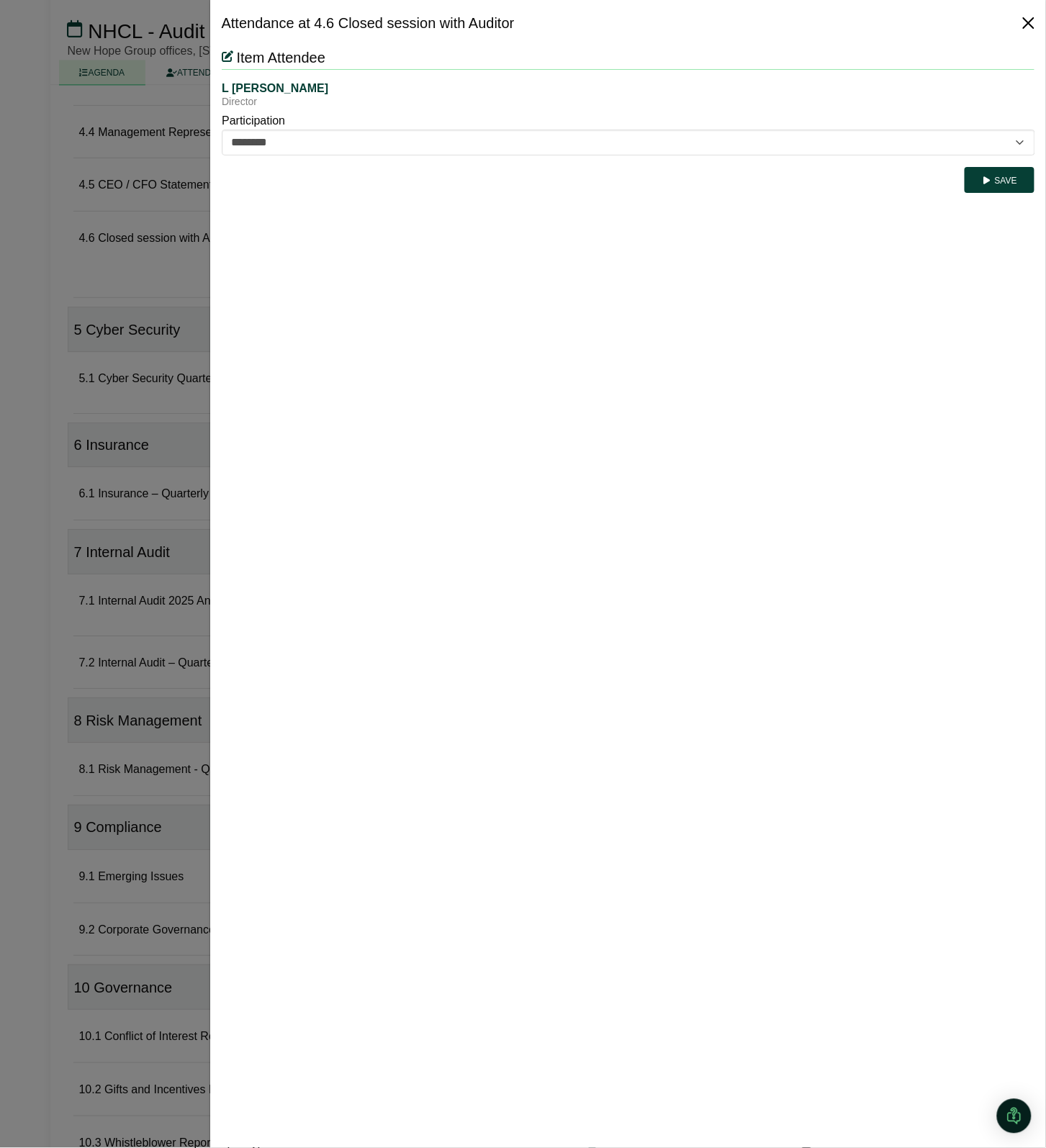
click at [1024, 23] on button "Close" at bounding box center [1028, 23] width 23 height 23
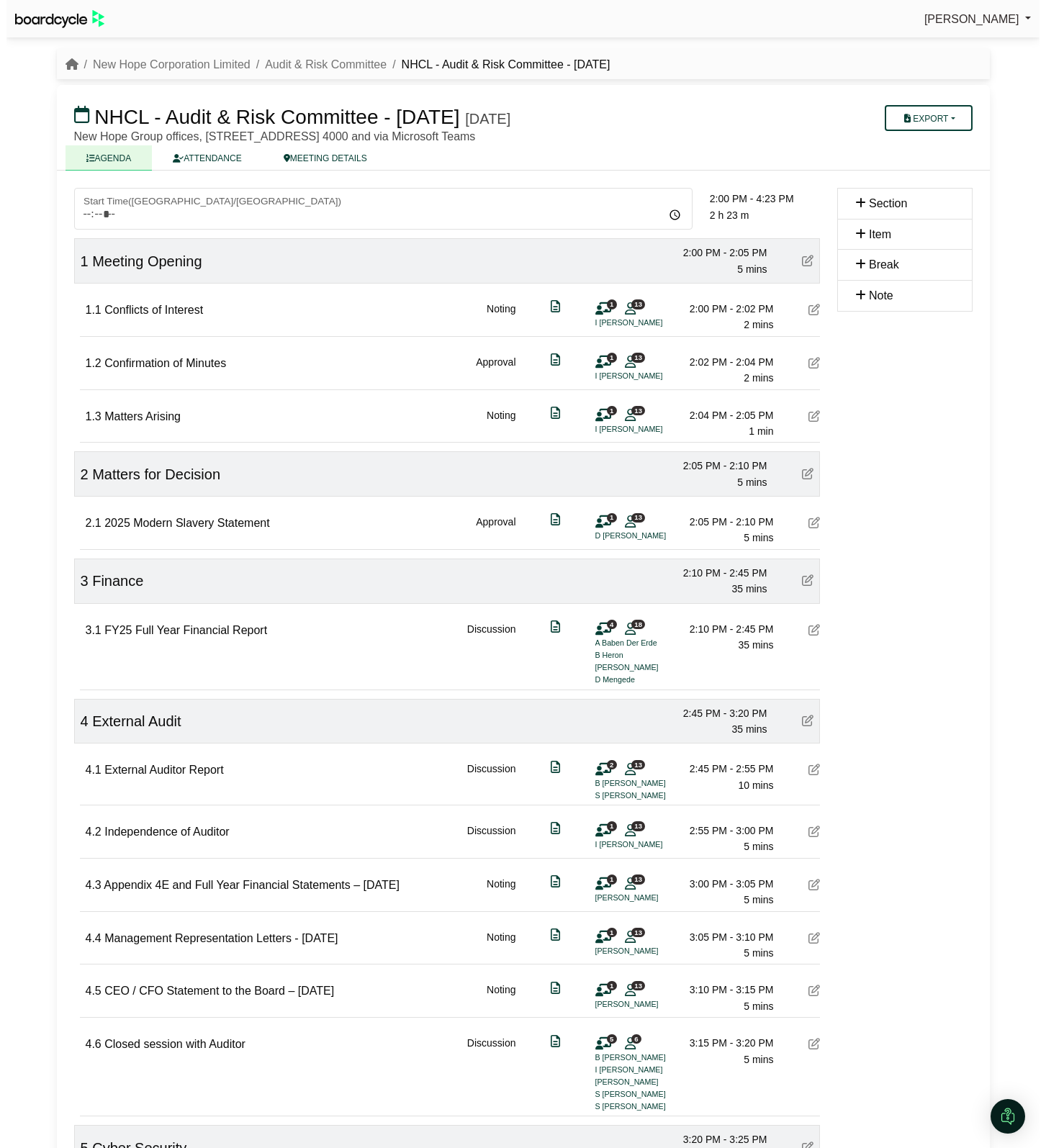
scroll to position [806, 0]
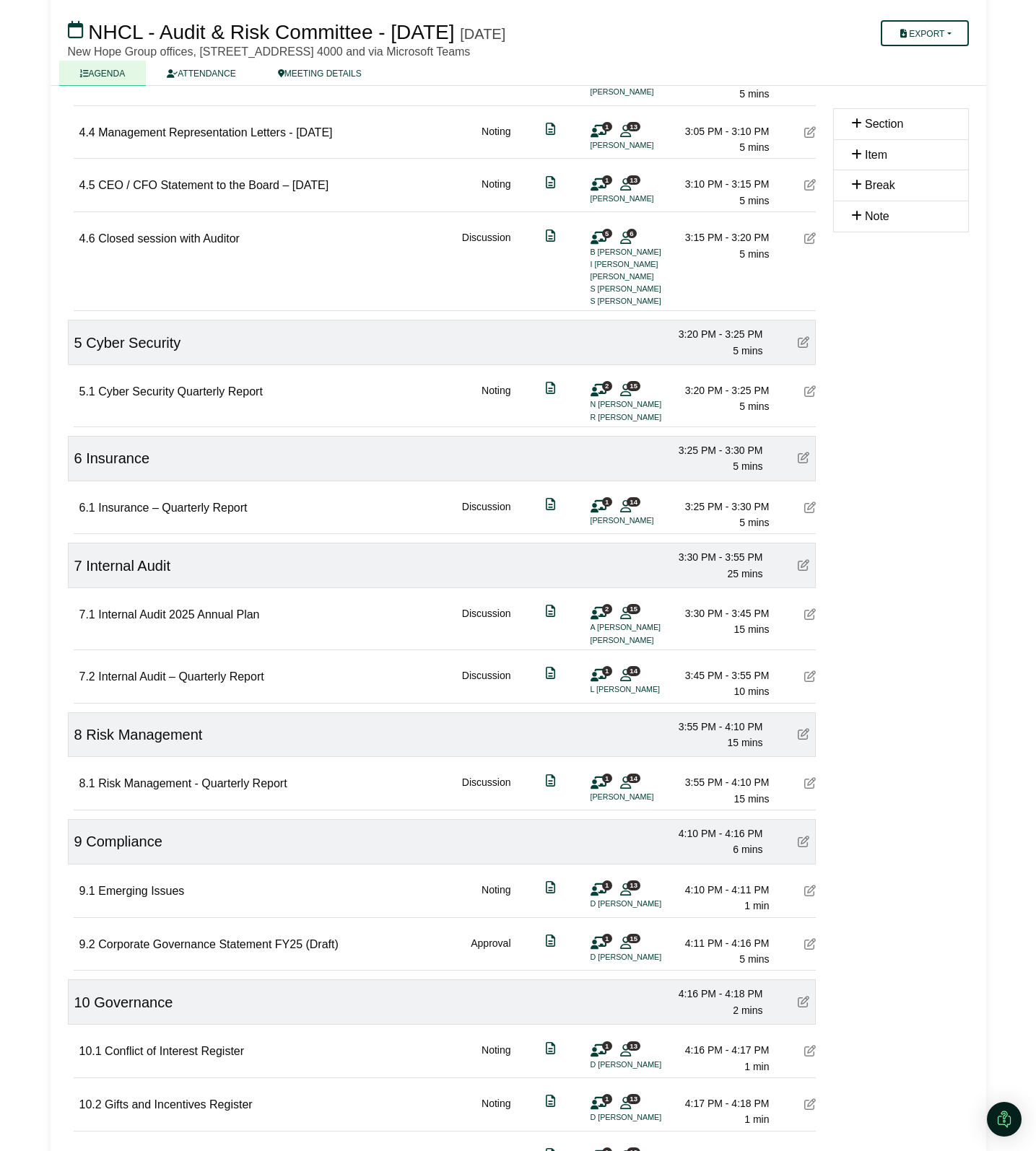
click at [595, 239] on icon at bounding box center [598, 238] width 16 height 1
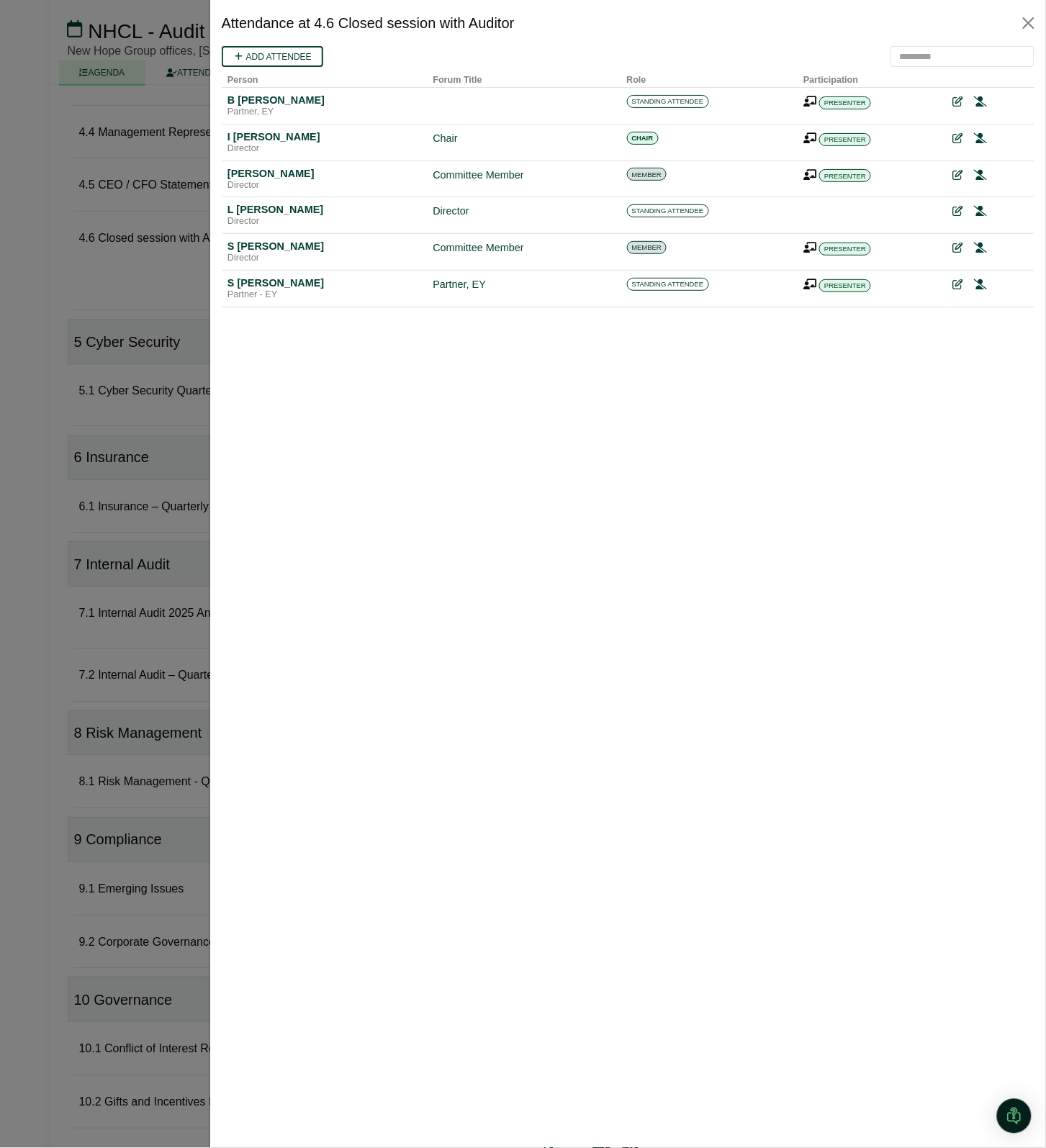
scroll to position [0, 0]
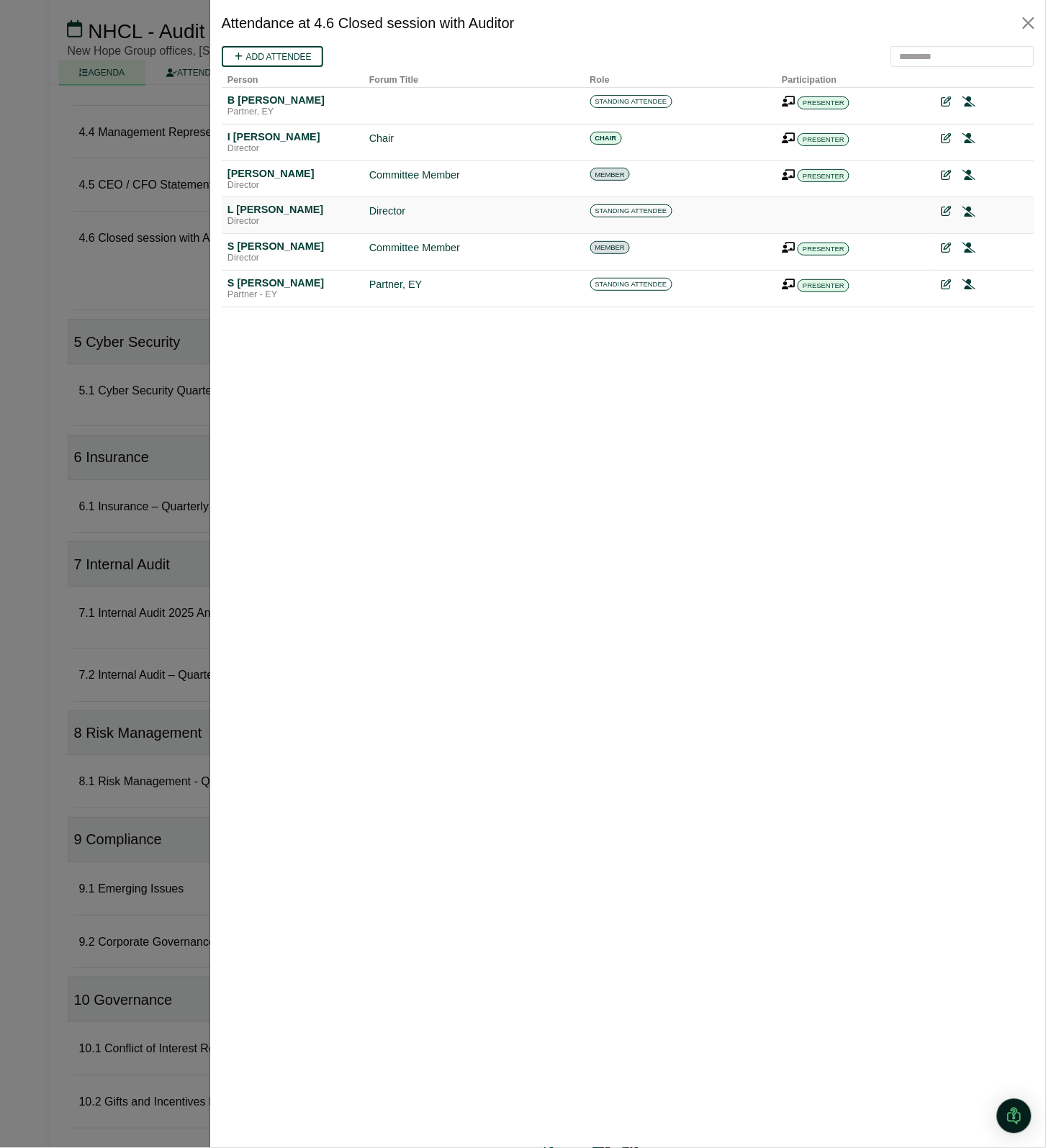
click at [969, 205] on link at bounding box center [969, 210] width 13 height 12
click at [1028, 27] on button "Close" at bounding box center [1028, 23] width 23 height 23
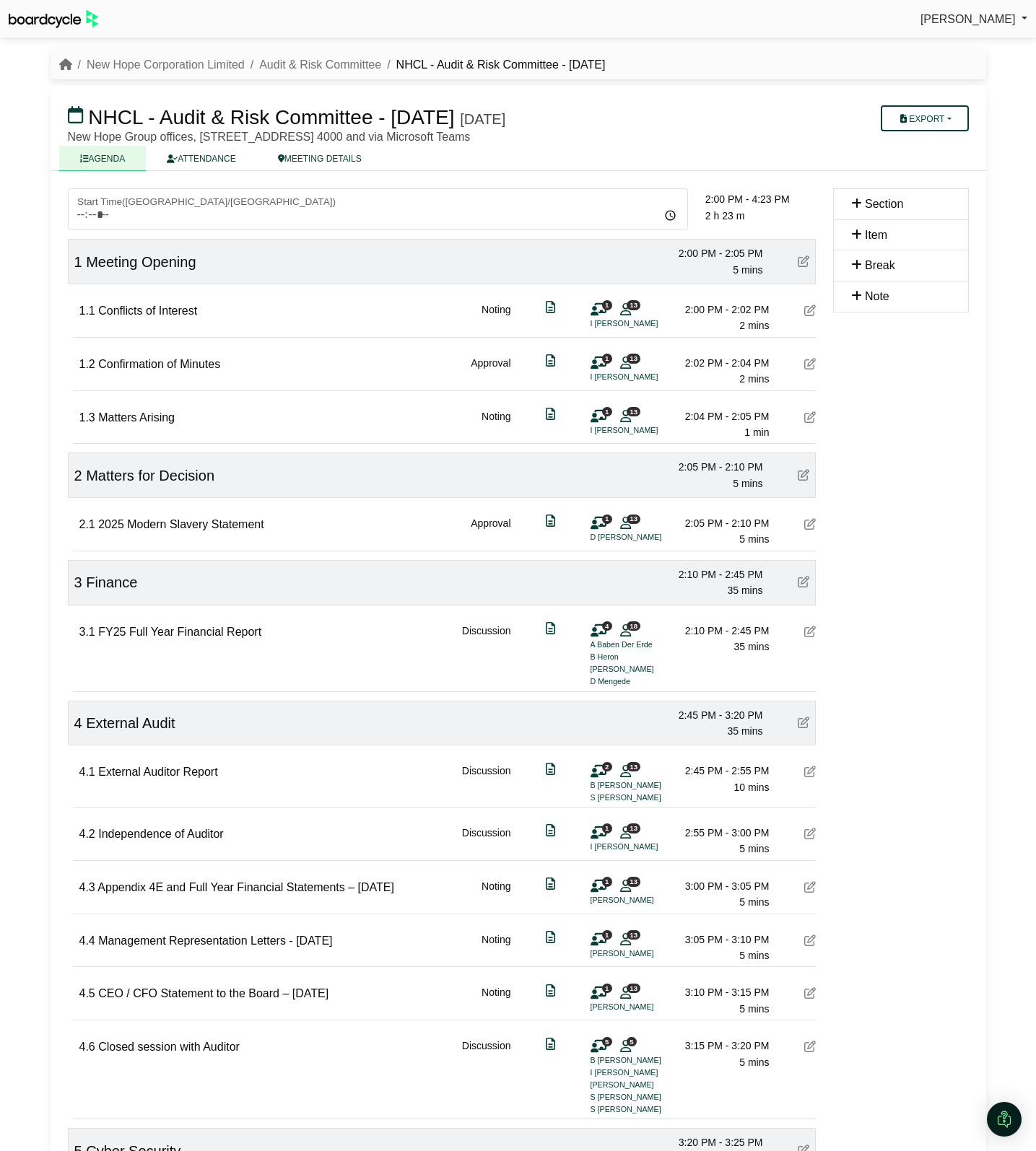
scroll to position [808, 0]
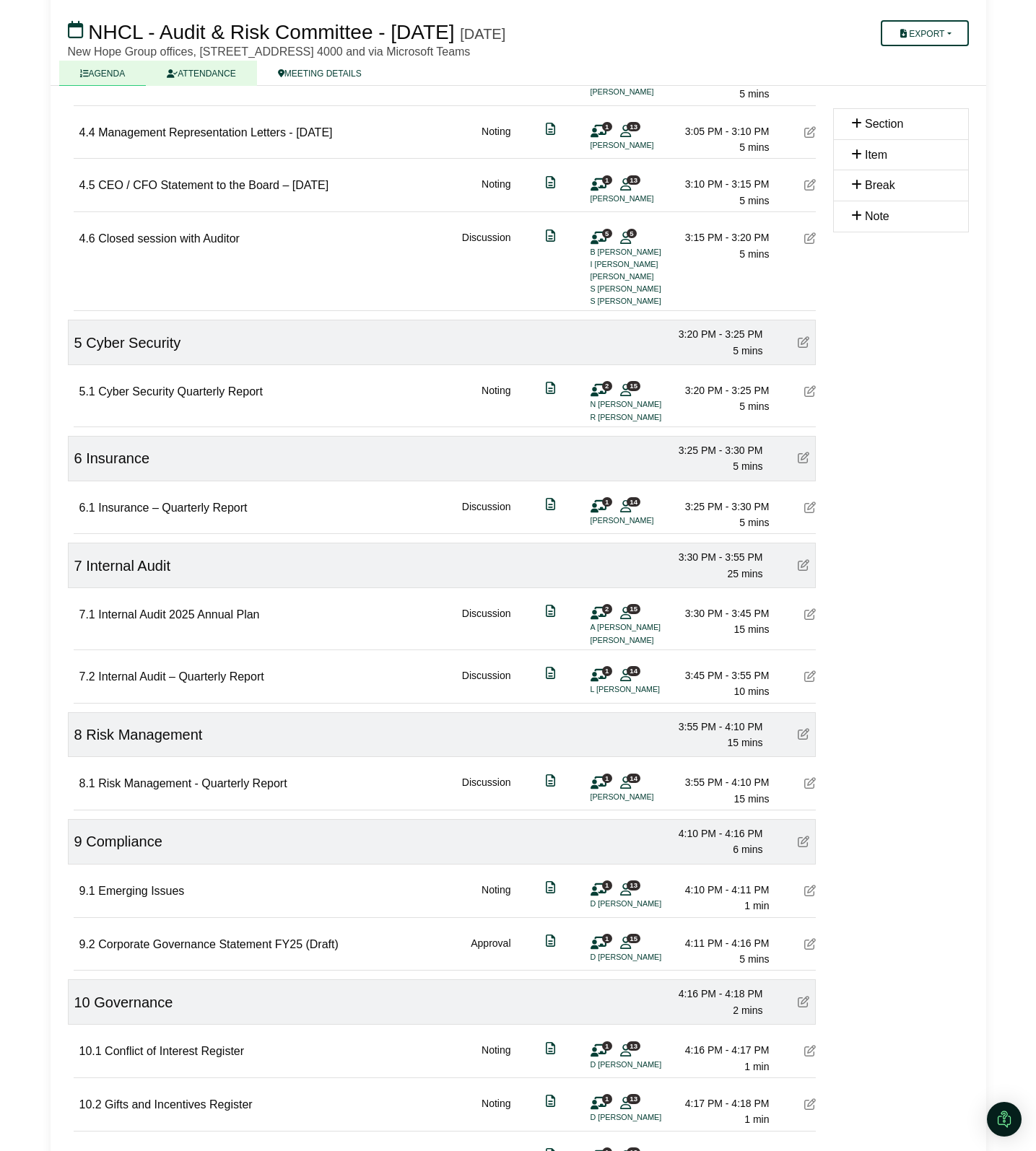
click at [198, 61] on link "ATTENDANCE" at bounding box center [201, 73] width 111 height 25
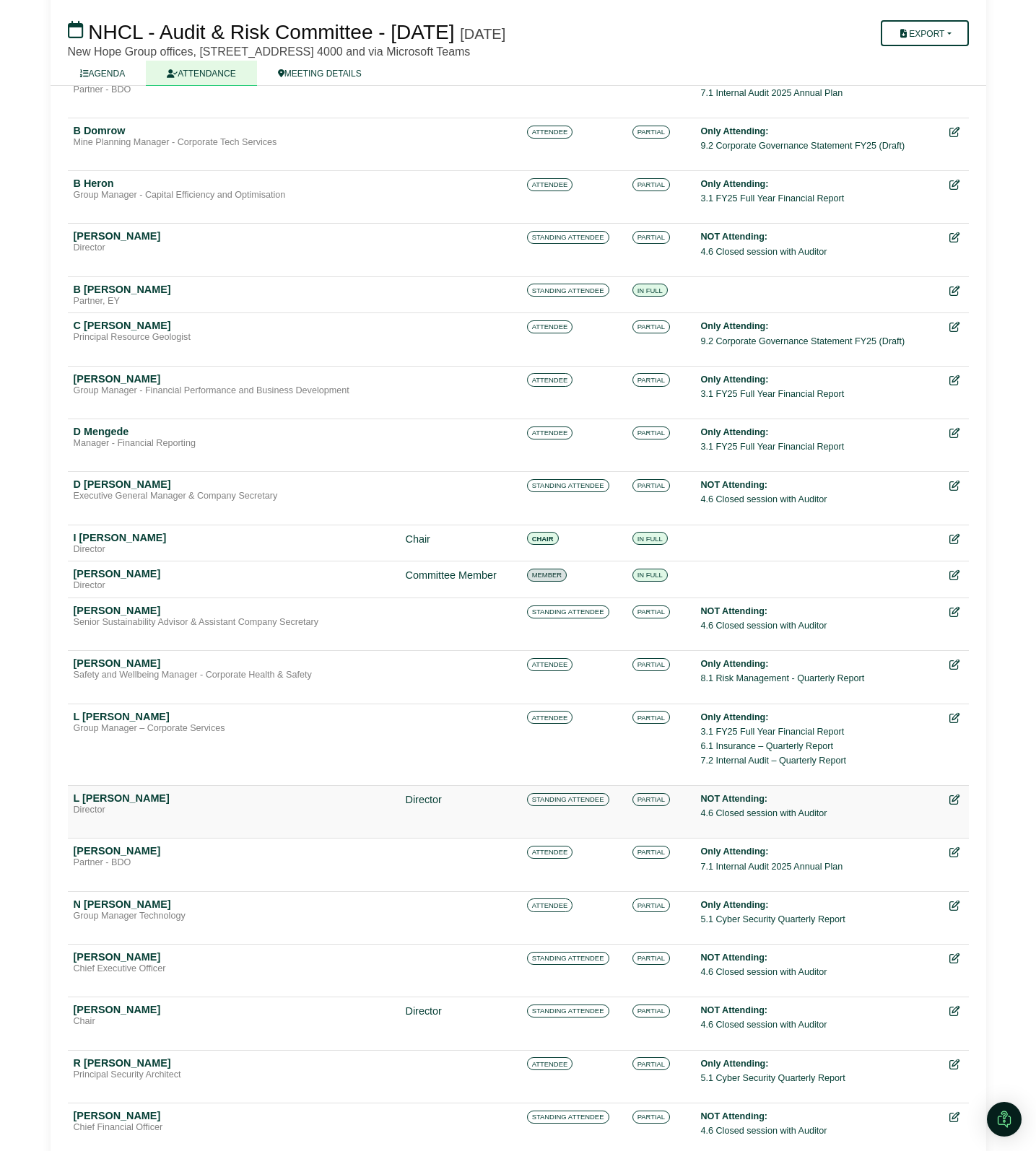
scroll to position [387, 0]
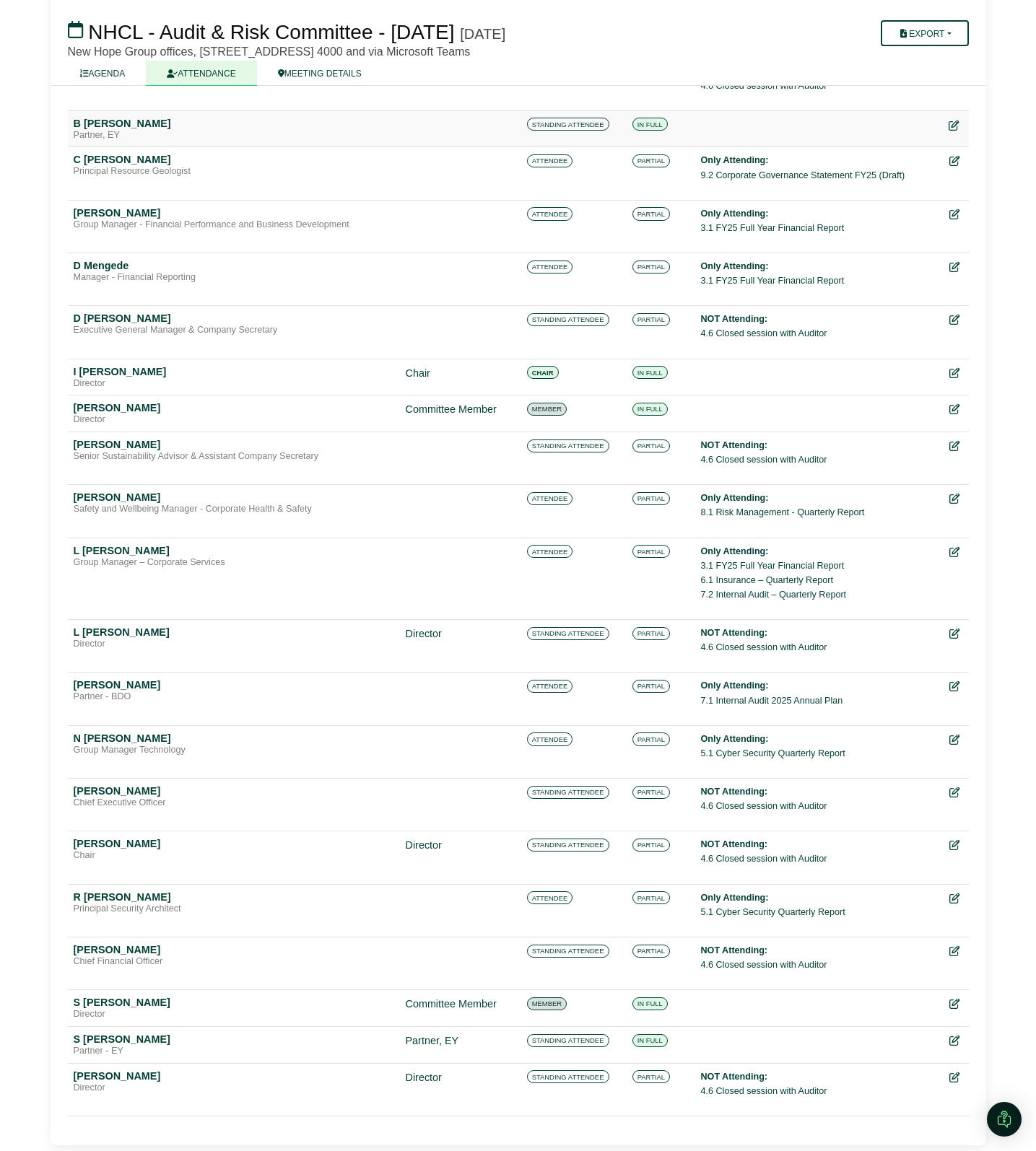
click at [958, 121] on icon at bounding box center [953, 125] width 10 height 10
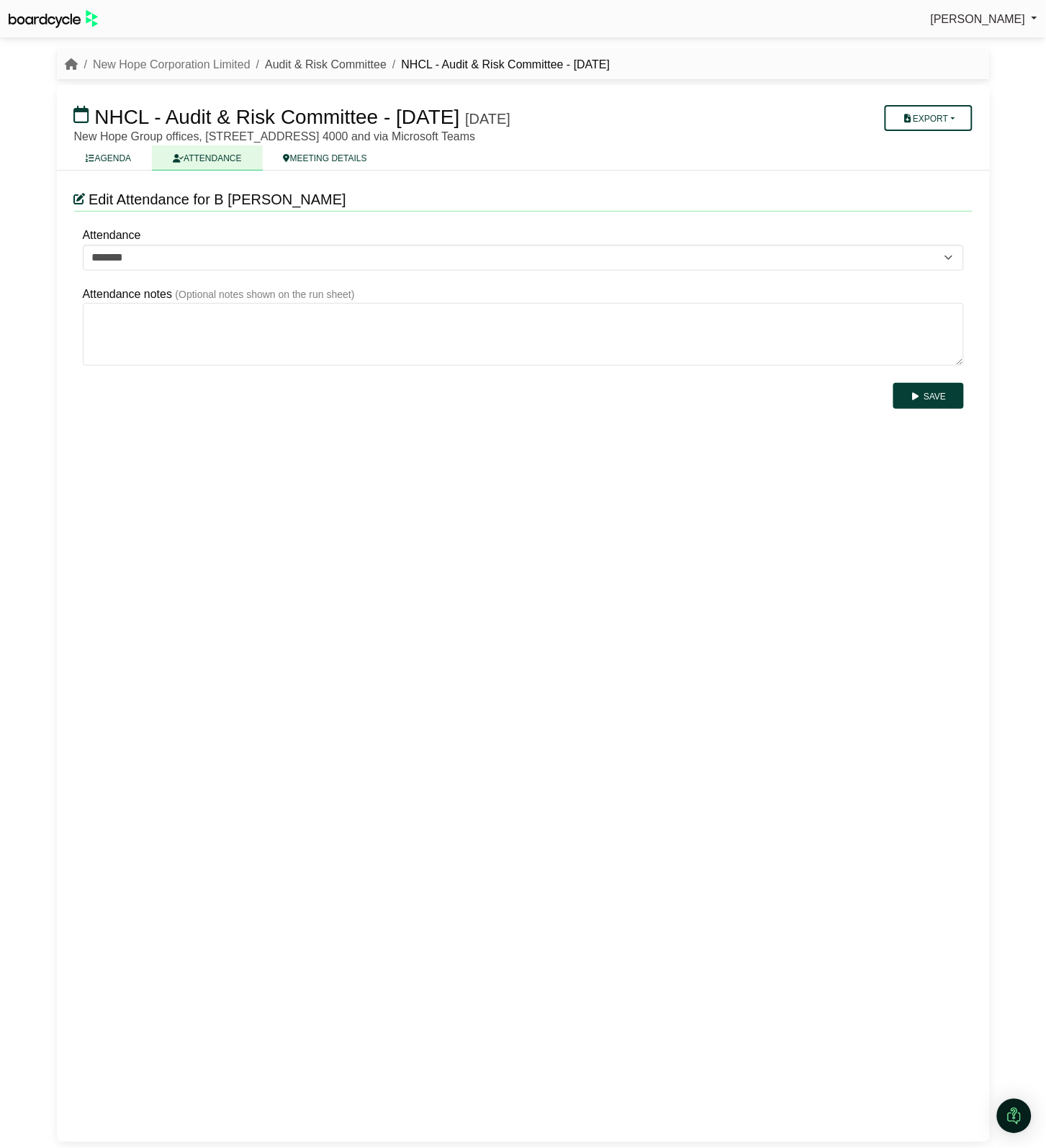
click at [271, 59] on link "Audit & Risk Committee" at bounding box center [326, 65] width 122 height 13
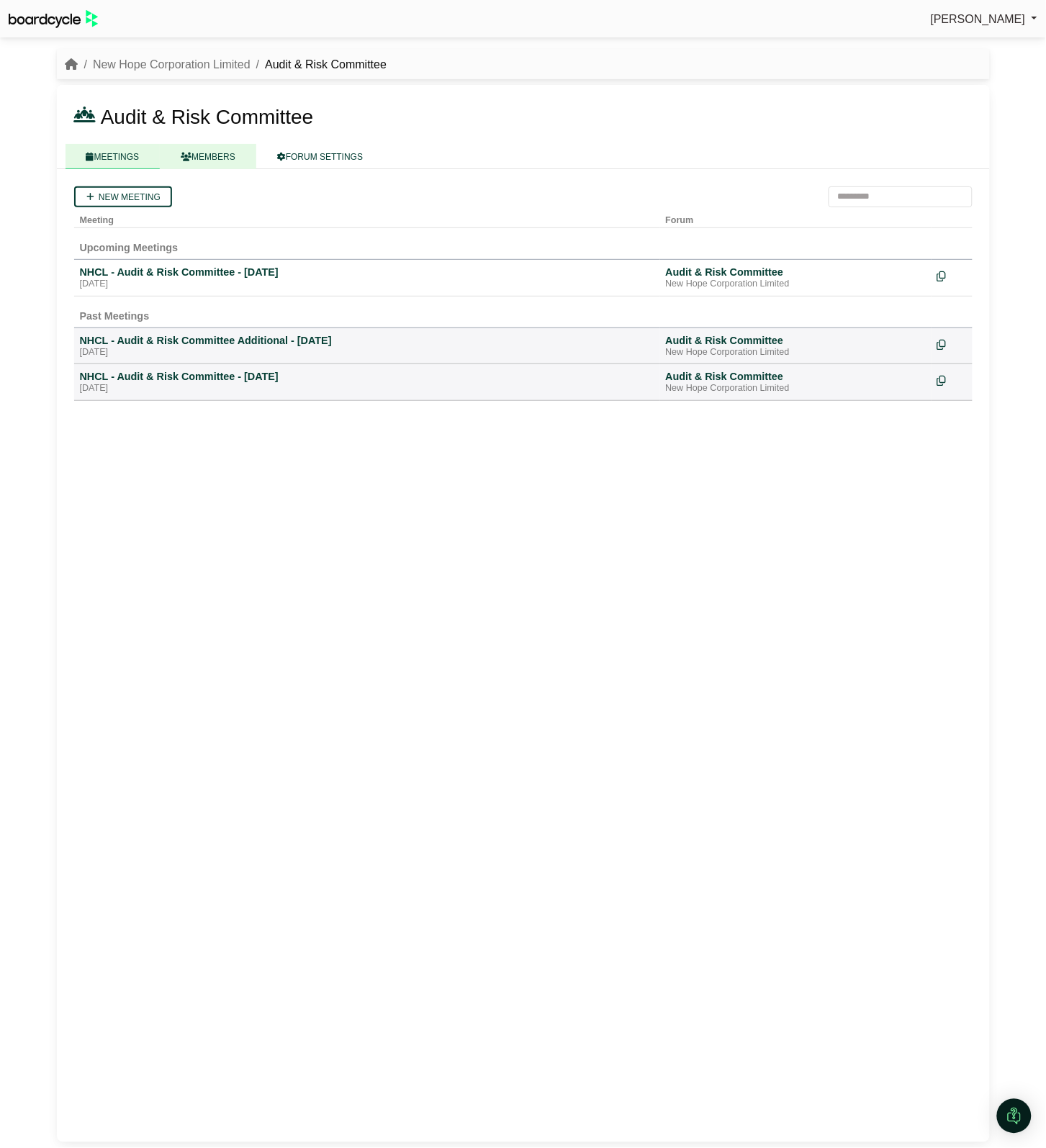
click at [202, 144] on link "MEMBERS" at bounding box center [207, 156] width 96 height 25
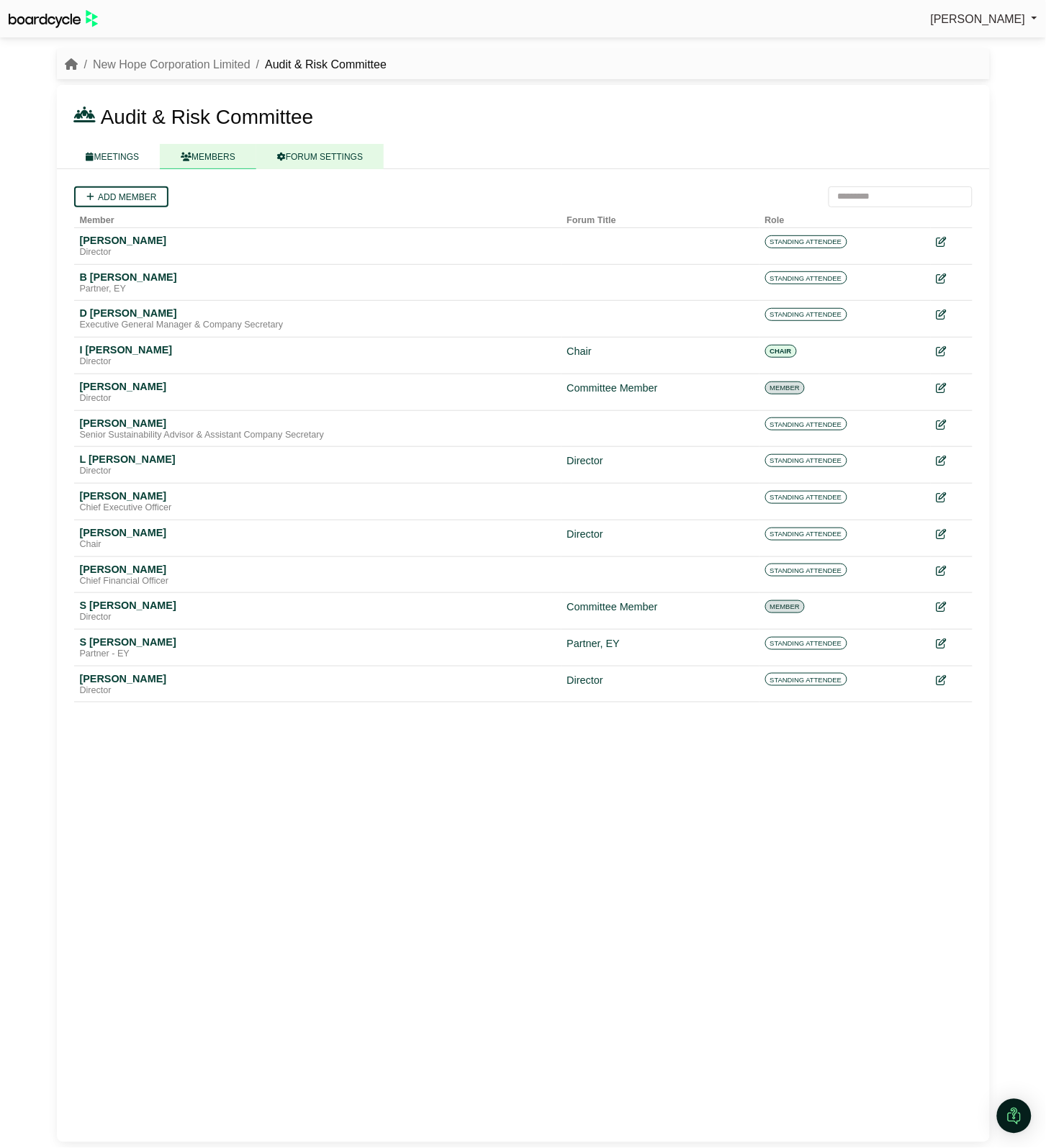
click at [304, 151] on link "FORUM SETTINGS" at bounding box center [320, 156] width 128 height 25
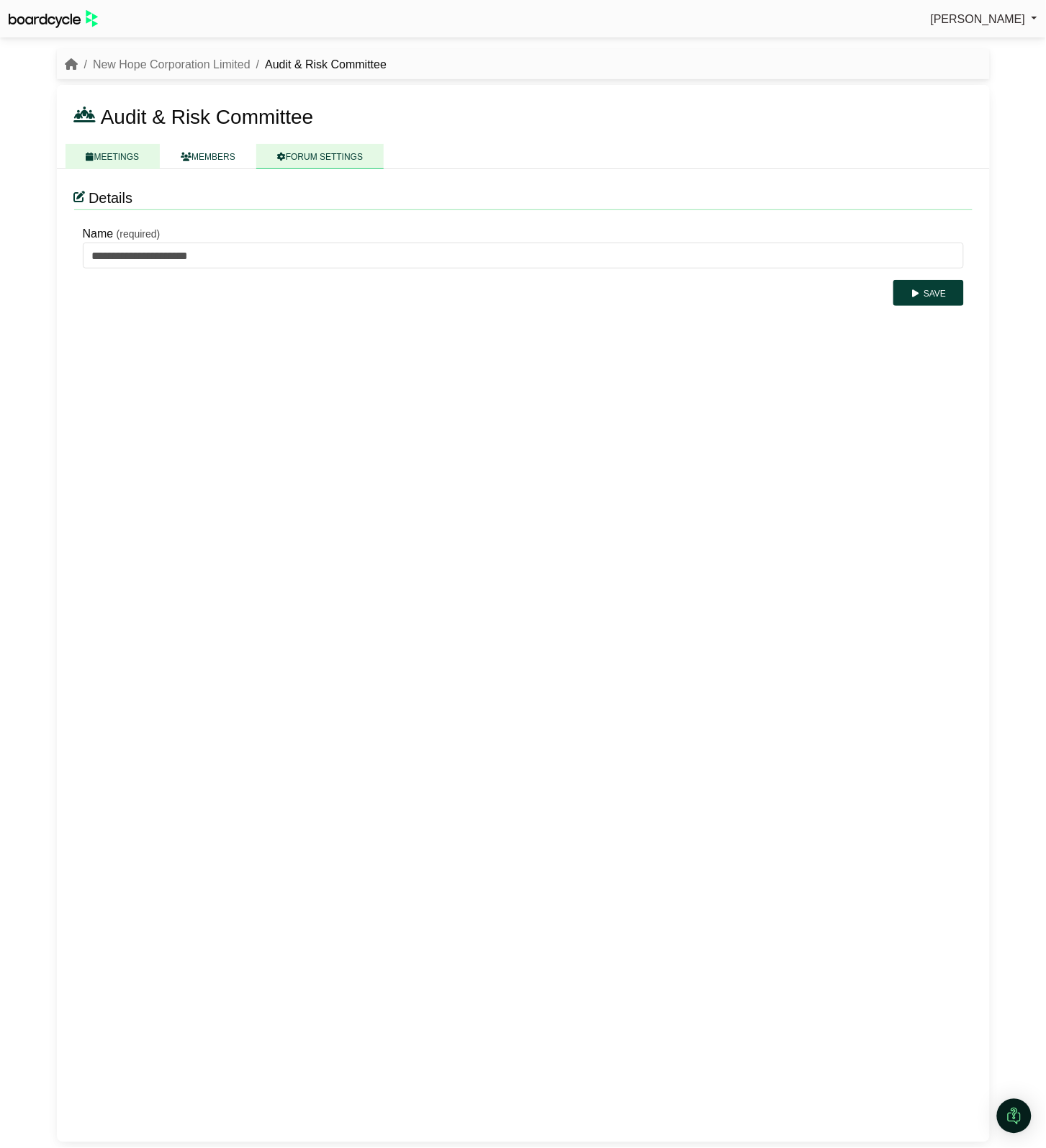
click at [127, 152] on link "MEETINGS" at bounding box center [113, 156] width 95 height 25
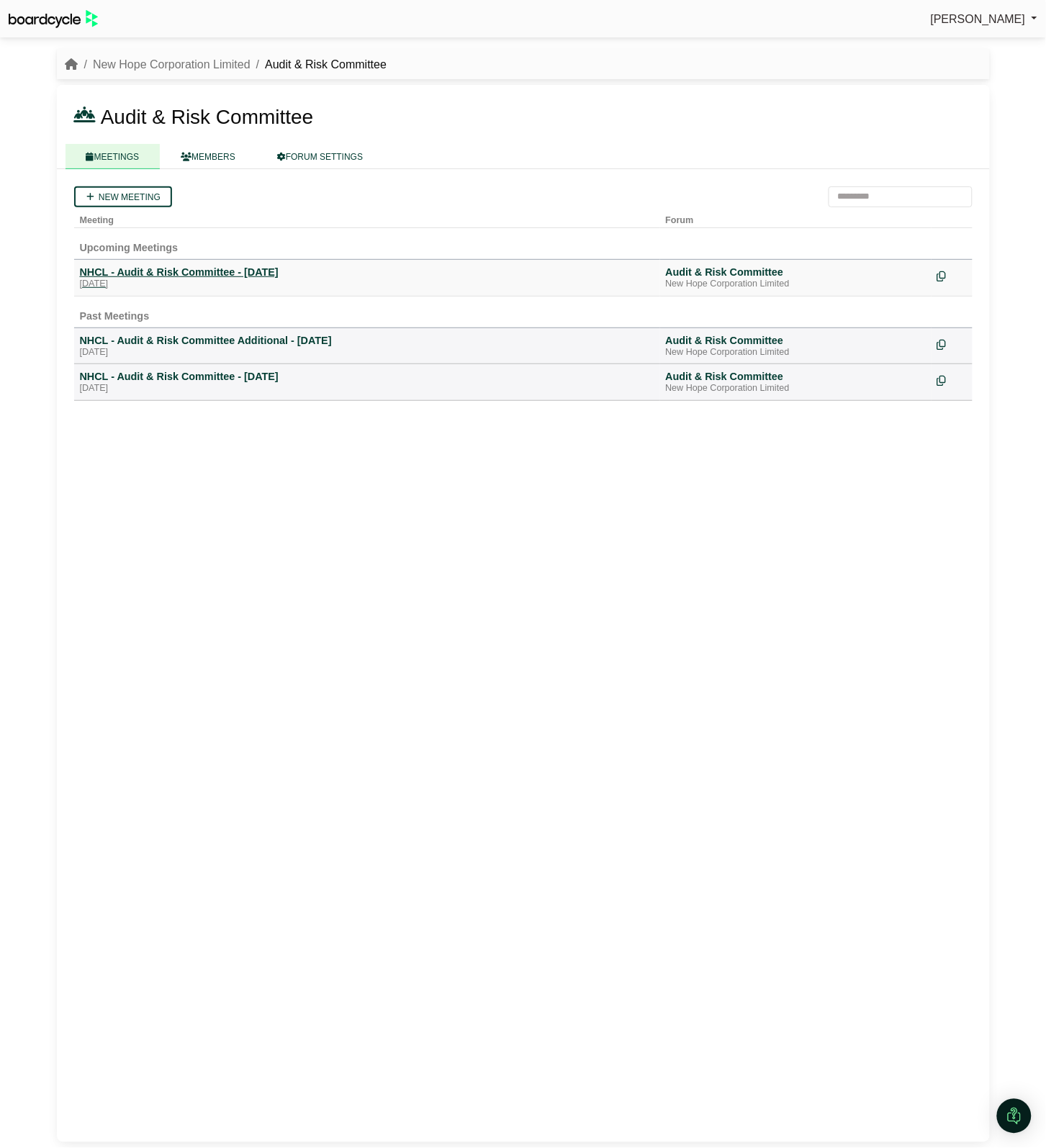
click at [159, 274] on div "NHCL - Audit & Risk Committee - [DATE]" at bounding box center [367, 272] width 574 height 13
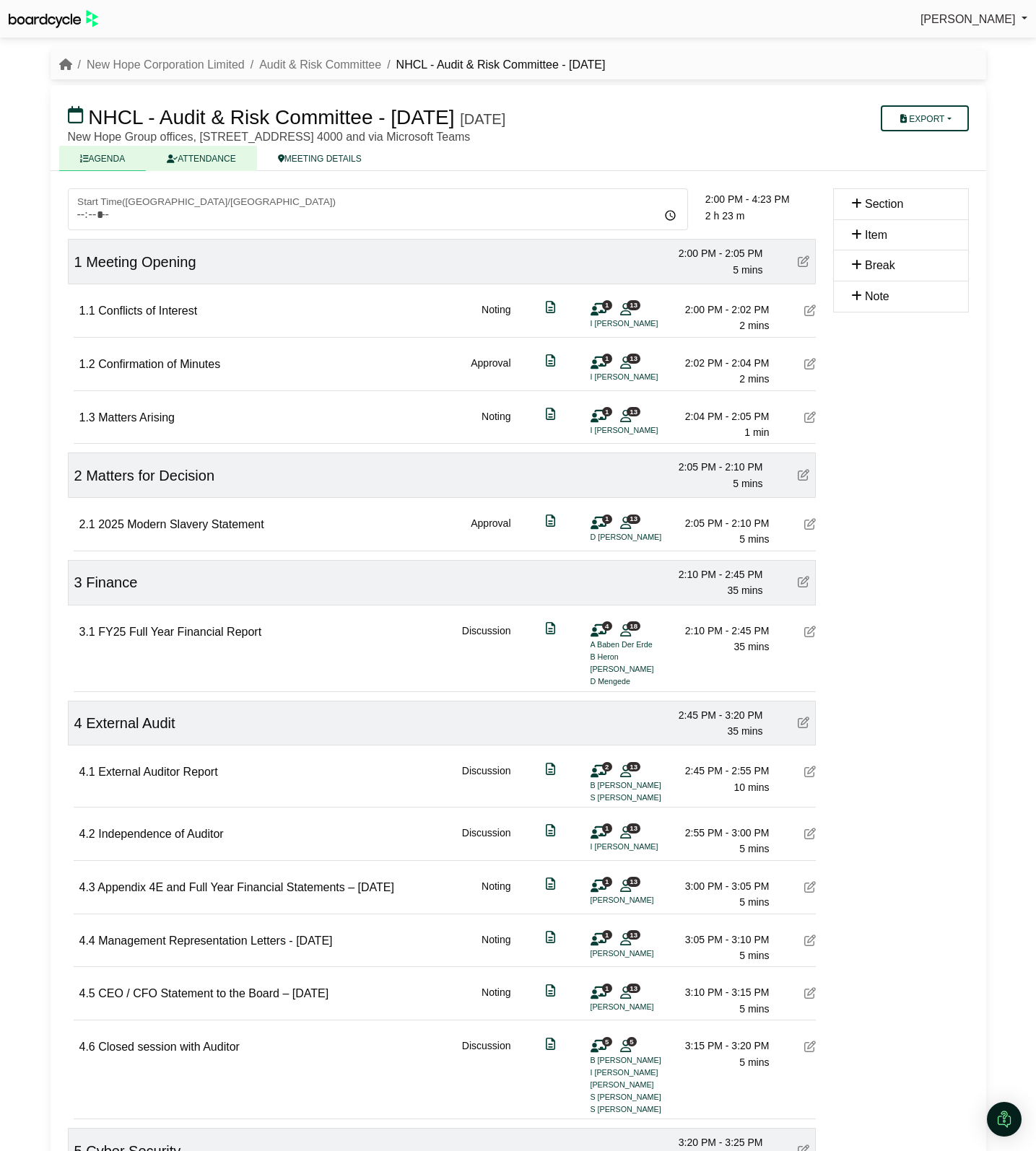
click at [214, 157] on link "ATTENDANCE" at bounding box center [201, 158] width 111 height 25
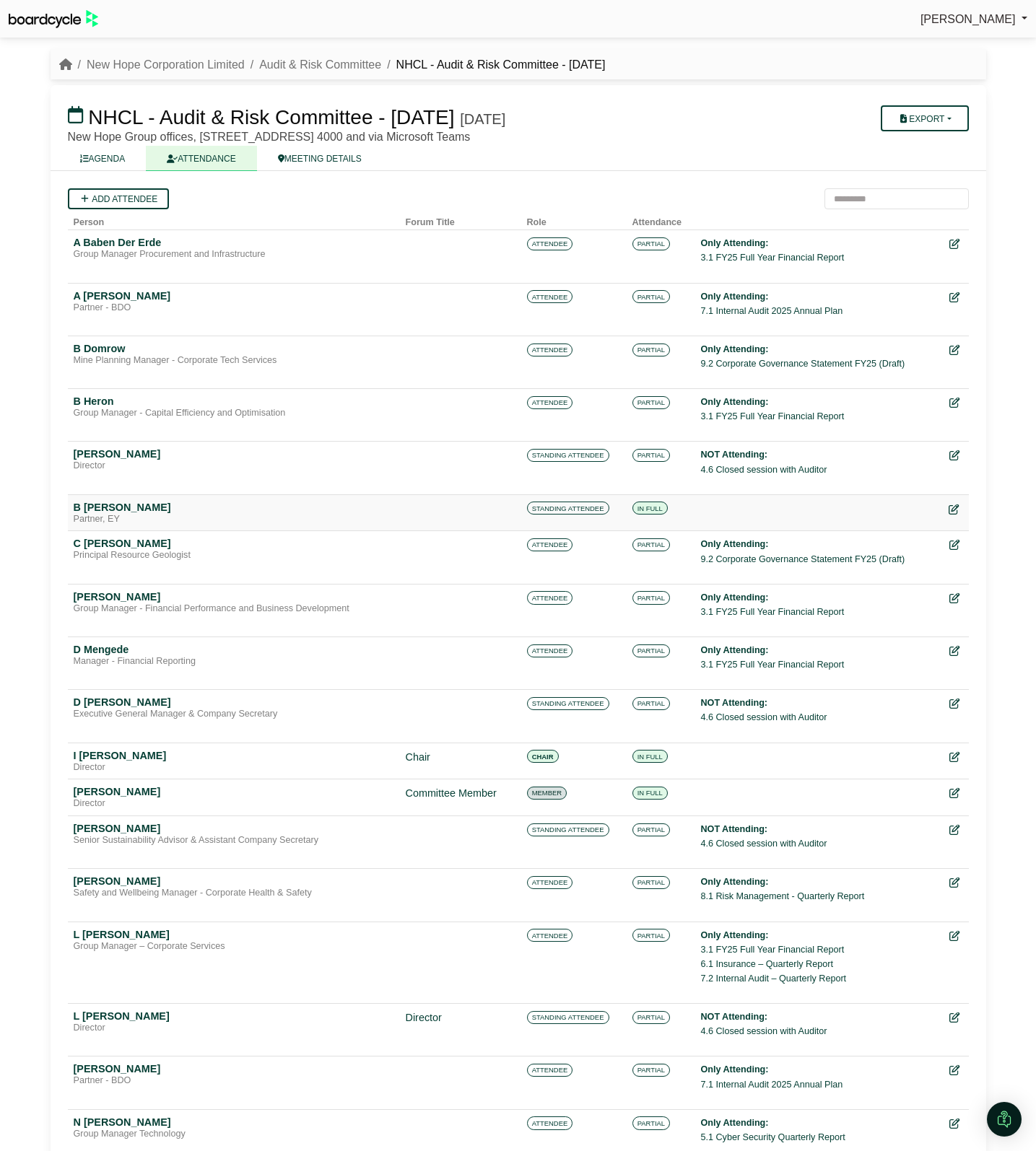
click at [954, 507] on icon at bounding box center [953, 509] width 10 height 10
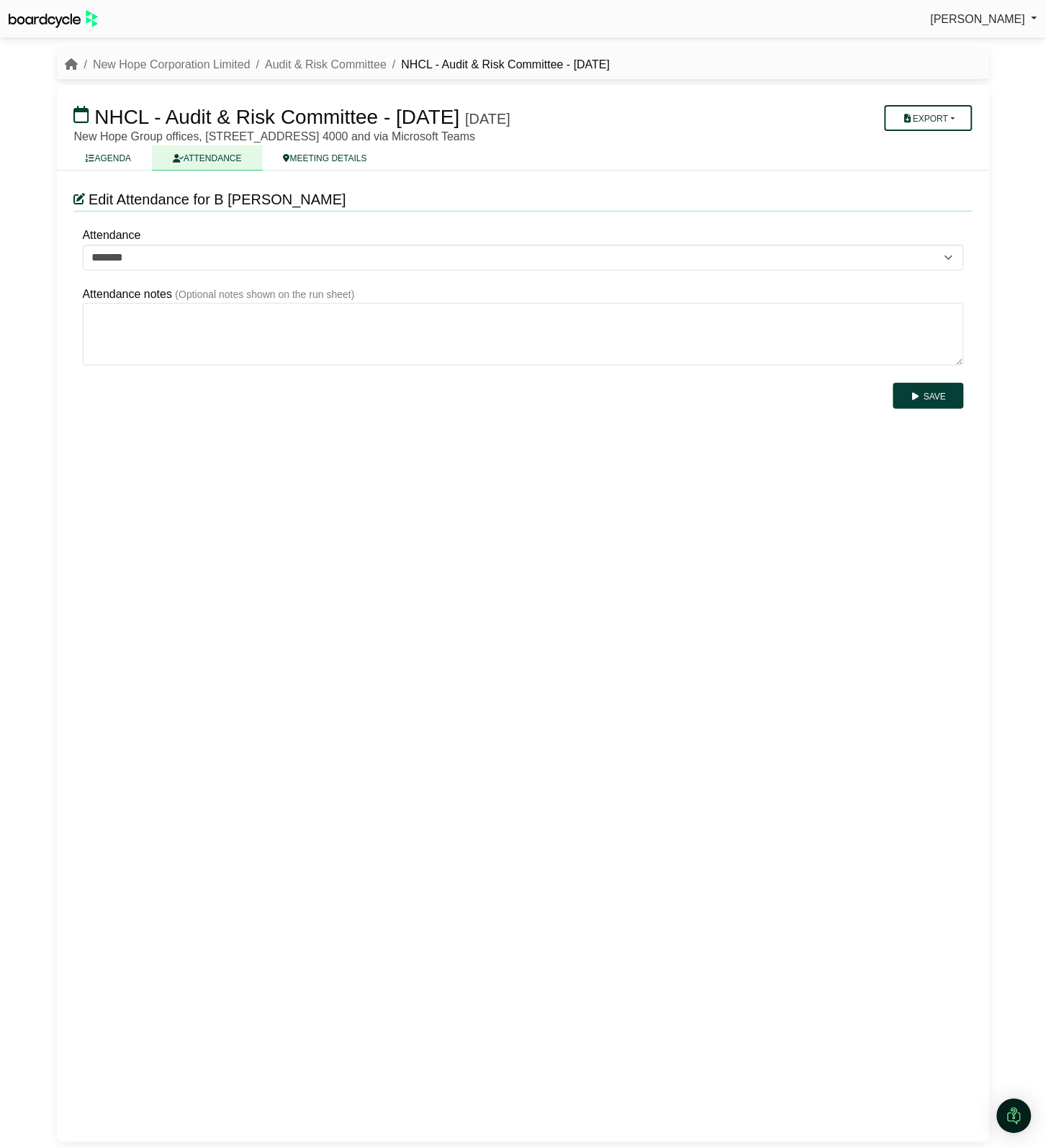
click at [443, 760] on div "Edit Attendance for B [PERSON_NAME] Attendance ******* ******* ******* Attendin…" at bounding box center [523, 656] width 933 height 971
click at [934, 396] on button "Save" at bounding box center [928, 396] width 70 height 26
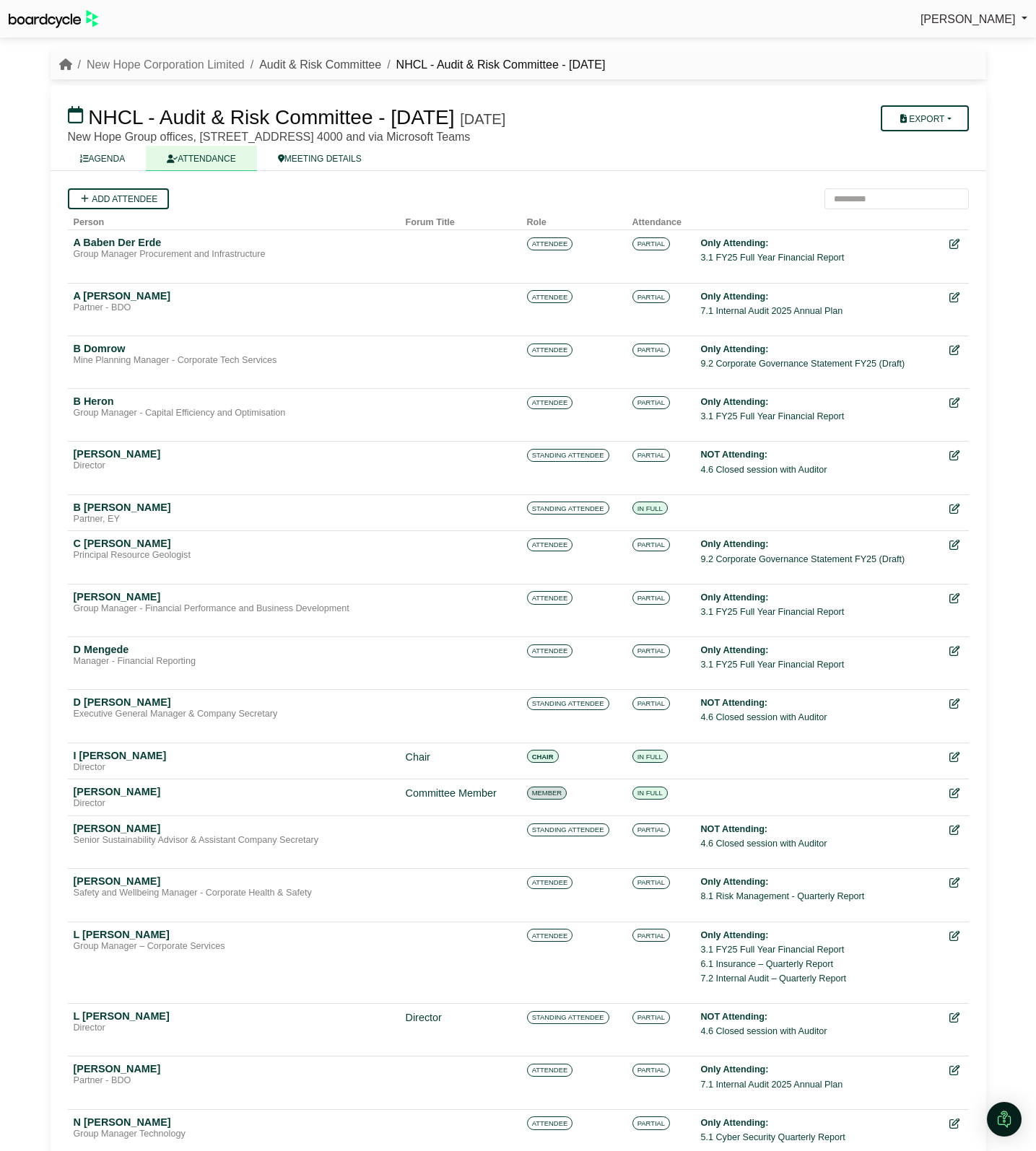
click at [351, 67] on link "Audit & Risk Committee" at bounding box center [320, 65] width 122 height 13
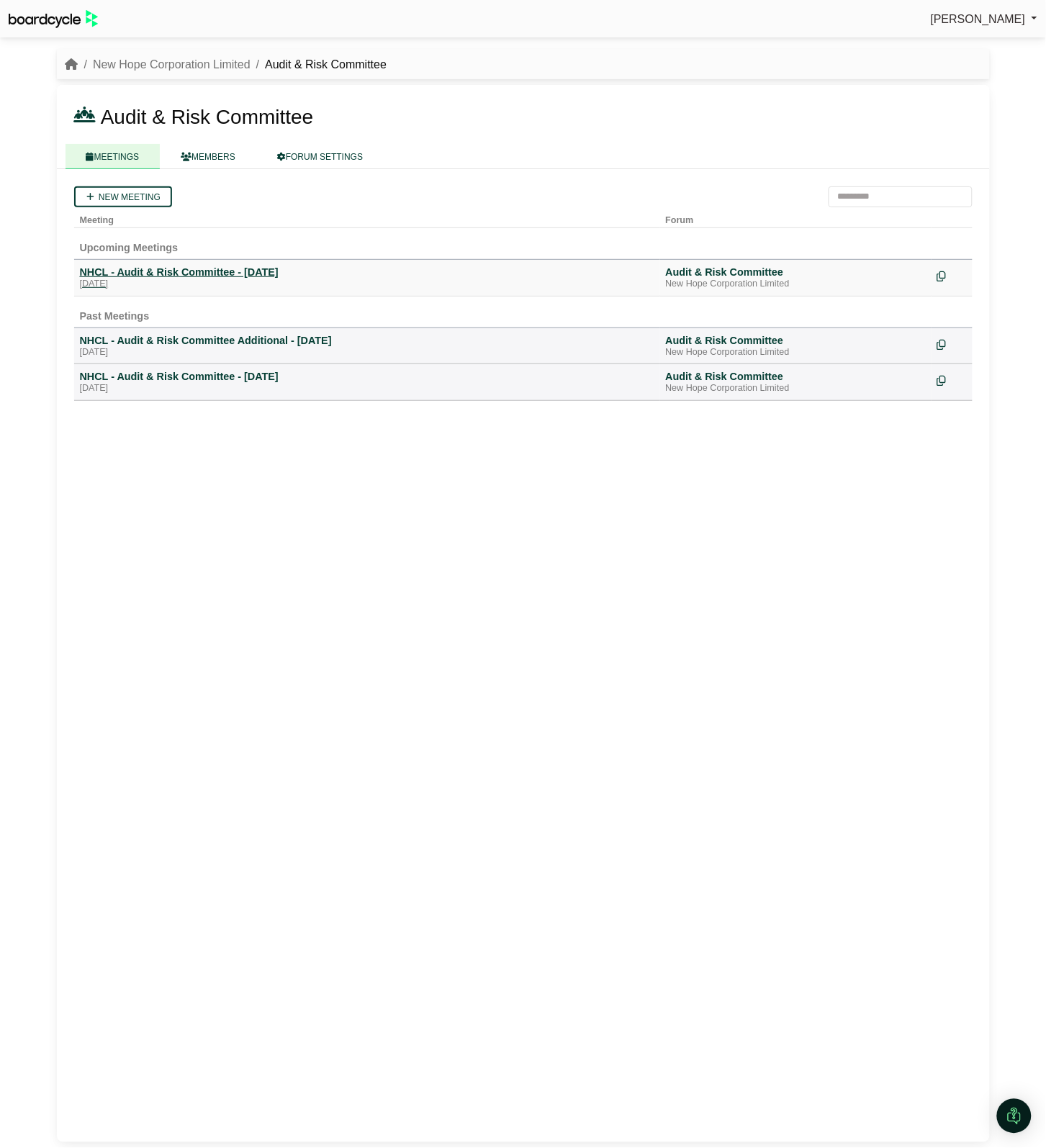
click at [217, 281] on div "[DATE]" at bounding box center [367, 284] width 574 height 12
